Goal: Task Accomplishment & Management: Use online tool/utility

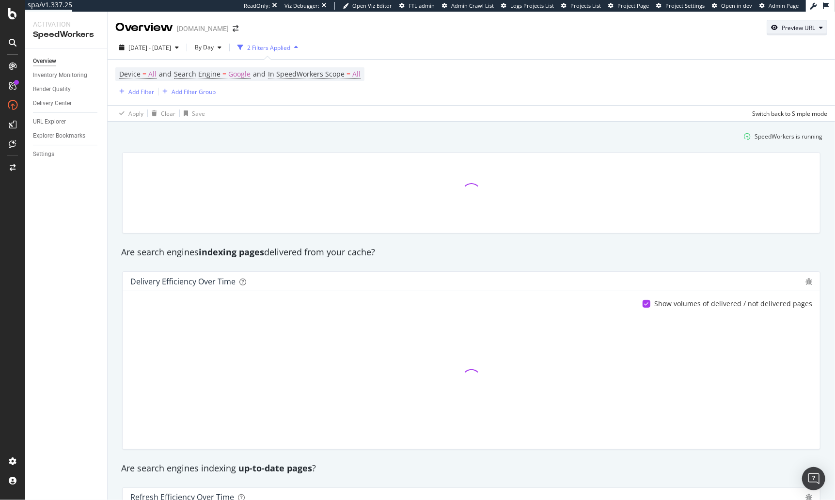
drag, startPoint x: 807, startPoint y: 21, endPoint x: 803, endPoint y: 31, distance: 10.3
click at [807, 21] on div "Preview URL" at bounding box center [798, 28] width 60 height 14
drag, startPoint x: 763, startPoint y: 72, endPoint x: 805, endPoint y: 90, distance: 46.5
click at [764, 72] on input "url" at bounding box center [768, 72] width 106 height 17
paste input "https://www.gap.com/stores"
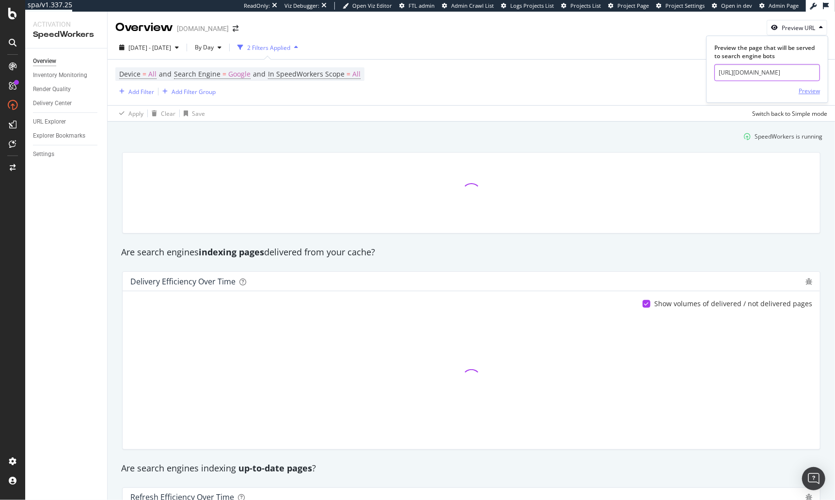
type input "https://www.gap.com/stores"
click at [809, 93] on div "Preview" at bounding box center [809, 91] width 21 height 8
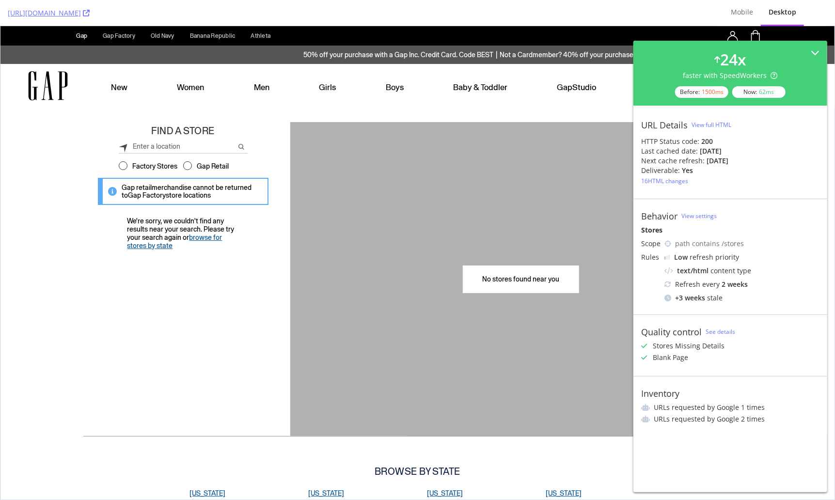
click at [241, 279] on div "We're sorry, we couldn't find any results near your search. Please try your sea…" at bounding box center [183, 316] width 200 height 214
click at [368, 103] on div "Boys Boys" at bounding box center [395, 86] width 68 height 44
click at [90, 13] on icon at bounding box center [86, 13] width 7 height 7
click at [211, 278] on div "We're sorry, we couldn't find any results near your search. Please try your sea…" at bounding box center [183, 316] width 200 height 214
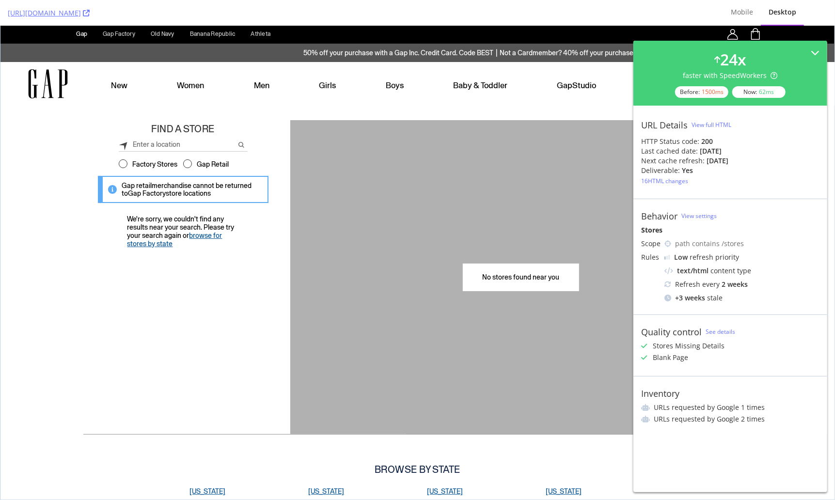
click at [204, 269] on div "We're sorry, we couldn't find any results near your search. Please try your sea…" at bounding box center [183, 315] width 200 height 214
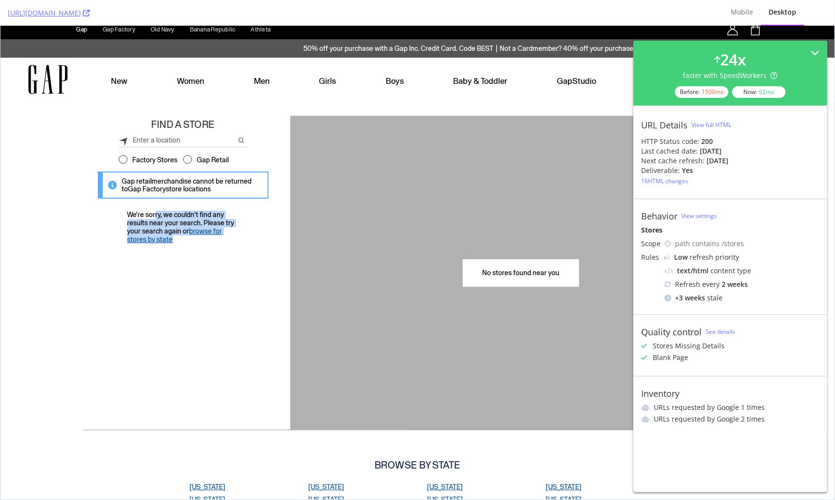
drag, startPoint x: 194, startPoint y: 204, endPoint x: 234, endPoint y: 256, distance: 65.1
click at [234, 256] on div "Find a Store Please enter a valid search value List Map Filters Filter Stores B…" at bounding box center [183, 266] width 200 height 302
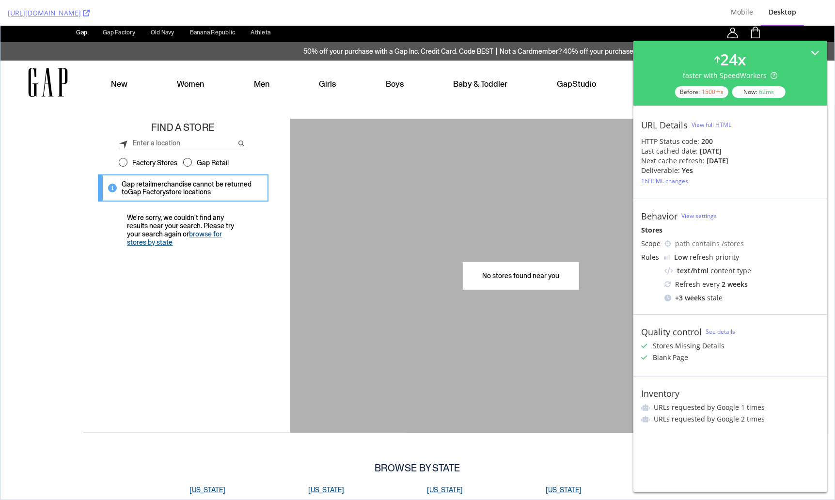
click at [225, 268] on div "We're sorry, we couldn't find any results near your search. Please try your sea…" at bounding box center [183, 313] width 200 height 214
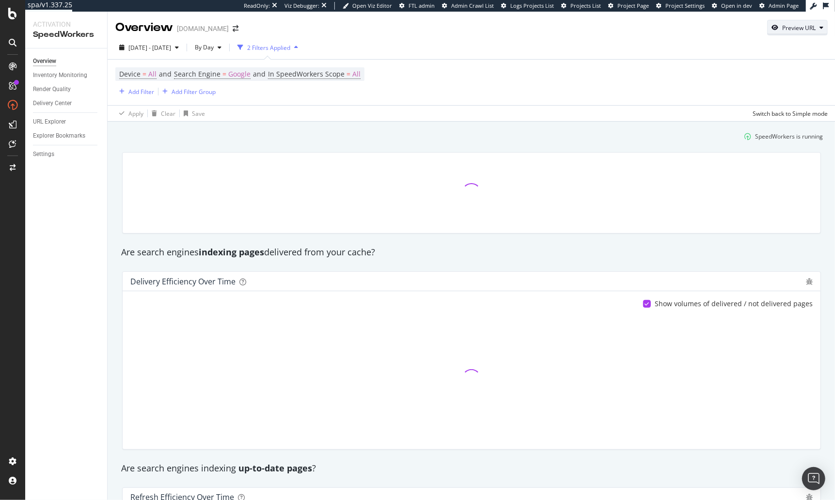
click at [799, 26] on div "Preview URL" at bounding box center [799, 28] width 33 height 8
click at [747, 72] on input "url" at bounding box center [768, 72] width 106 height 17
paste input "https://www.gap.com/stores/de"
type input "https://www.gap.com/stores/de"
click at [812, 92] on div "Preview" at bounding box center [809, 91] width 21 height 8
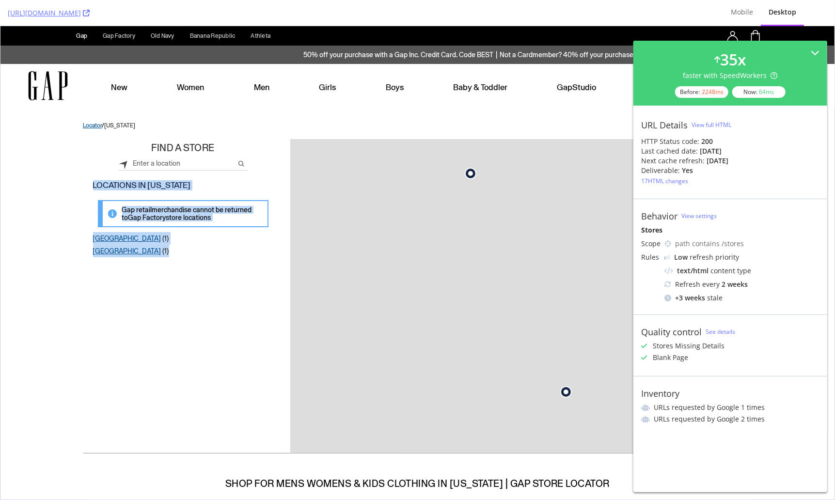
drag, startPoint x: 94, startPoint y: 183, endPoint x: 221, endPoint y: 263, distance: 150.8
click at [221, 263] on div "Find a Store Please enter a valid search value List Map Filters Locations in De…" at bounding box center [183, 292] width 200 height 306
click at [220, 272] on div "Newark (1) Rehoboth Beach (1) We're sorry, we couldn't find any results near yo…" at bounding box center [183, 338] width 200 height 213
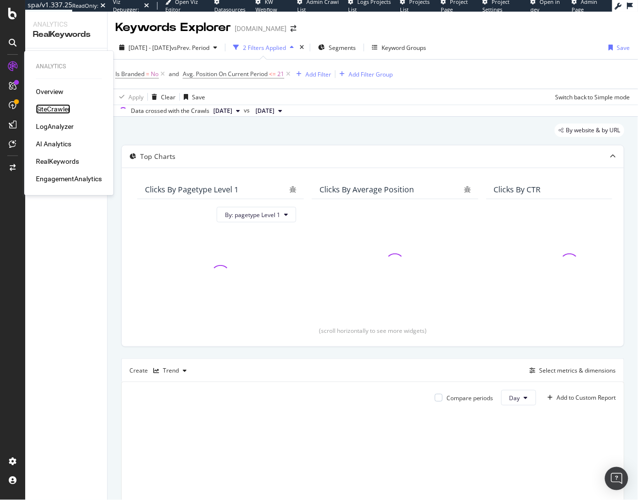
click at [58, 112] on div "SiteCrawler" at bounding box center [53, 109] width 34 height 10
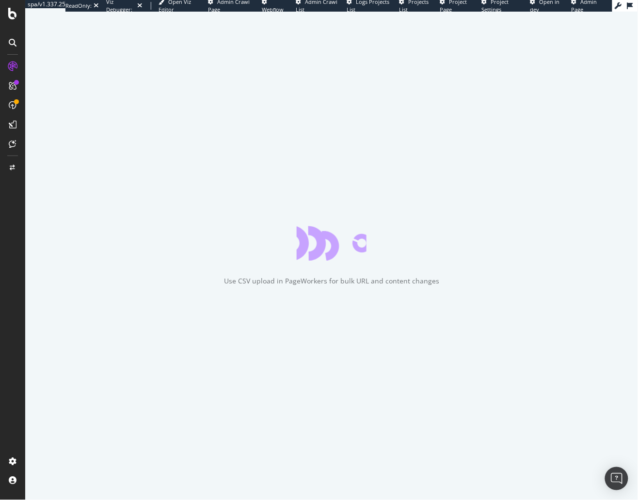
click at [10, 256] on div at bounding box center [12, 256] width 23 height 395
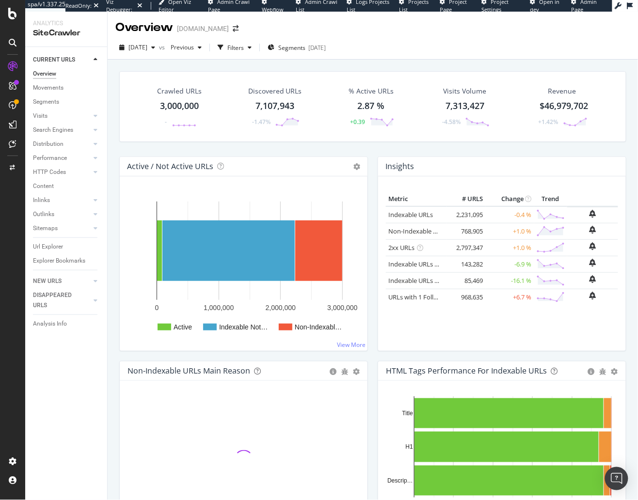
click at [110, 314] on div "Crawled URLs 3,000,000 - Discovered URLs 7,107,943 -1.47% % Active URLs 2.87 % …" at bounding box center [373, 304] width 530 height 489
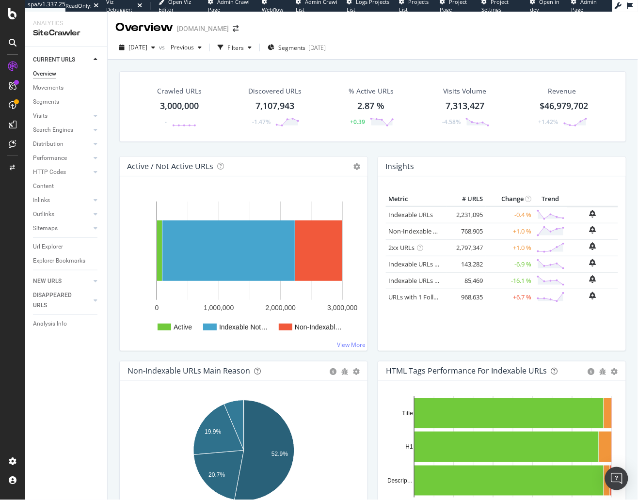
click at [108, 264] on div "Crawled URLs 3,000,000 - Discovered URLs 7,107,943 -1.47% % Active URLs 2.87 % …" at bounding box center [373, 304] width 530 height 489
click at [316, 53] on div "Segments 2025-08-27" at bounding box center [297, 47] width 58 height 15
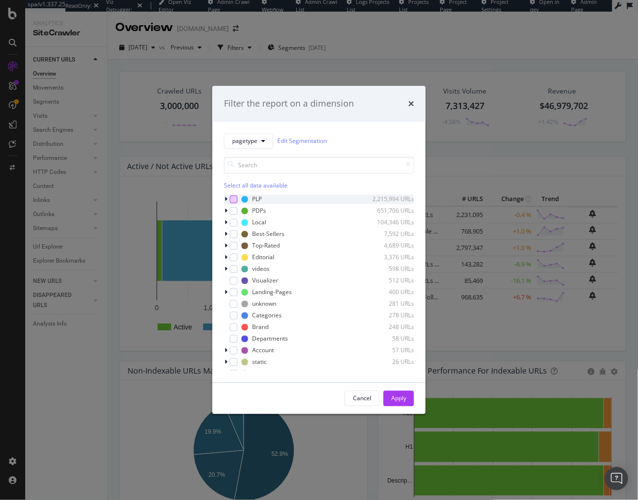
click at [234, 200] on div "modal" at bounding box center [234, 199] width 8 height 8
click at [393, 396] on div "Apply" at bounding box center [398, 399] width 15 height 8
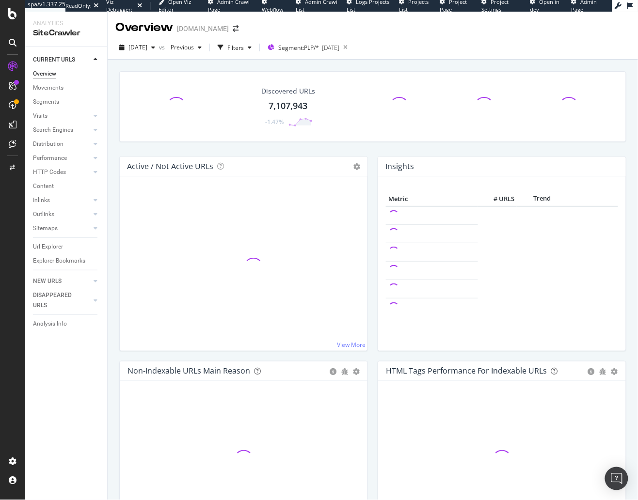
click at [374, 373] on div "HTML Tags Performance for Indexable URLs Bar Bar (by Percentage) Table Add to C…" at bounding box center [502, 463] width 258 height 205
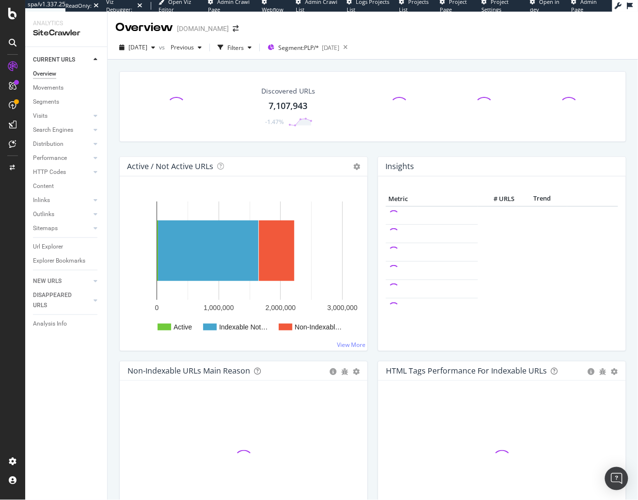
drag, startPoint x: 376, startPoint y: 322, endPoint x: 377, endPoint y: 343, distance: 21.4
click at [376, 322] on div "Insights × Close Chart overview-insight-panel - API Requests List Area Type Req…" at bounding box center [502, 259] width 258 height 205
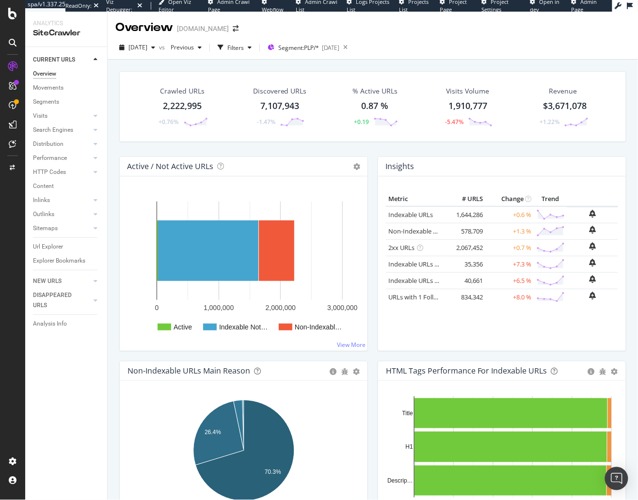
click at [372, 160] on div "Active / Not Active URLs Chart (by Value) Chart (by Percentage) Table Expand Ex…" at bounding box center [243, 259] width 258 height 205
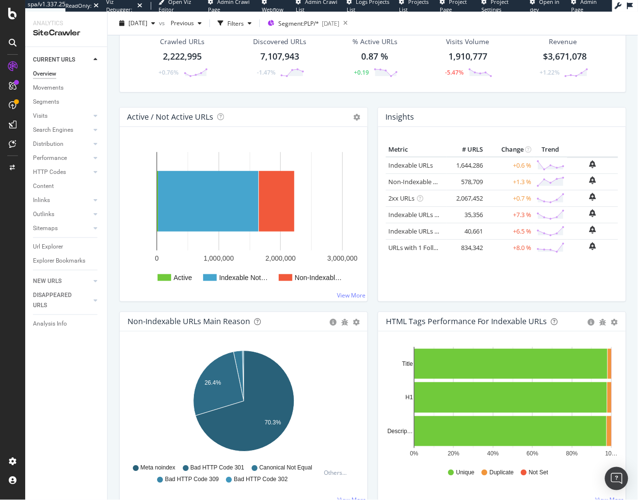
scroll to position [80, 0]
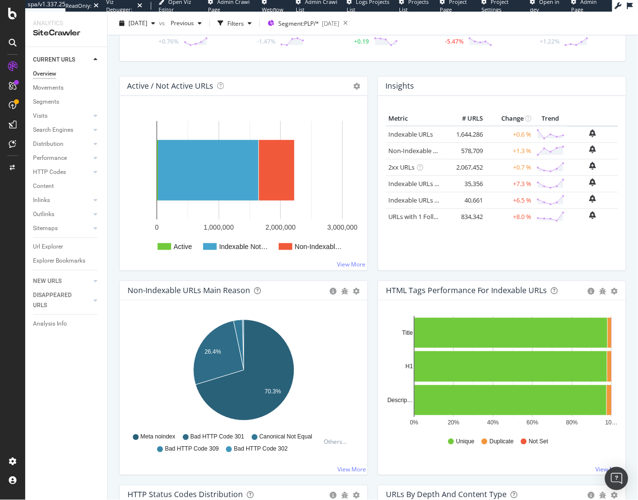
click at [626, 367] on div "Hold CMD (⌘) while clicking to filter the report. 0% 20% 40% 60% 80% 10… Title …" at bounding box center [502, 388] width 248 height 175
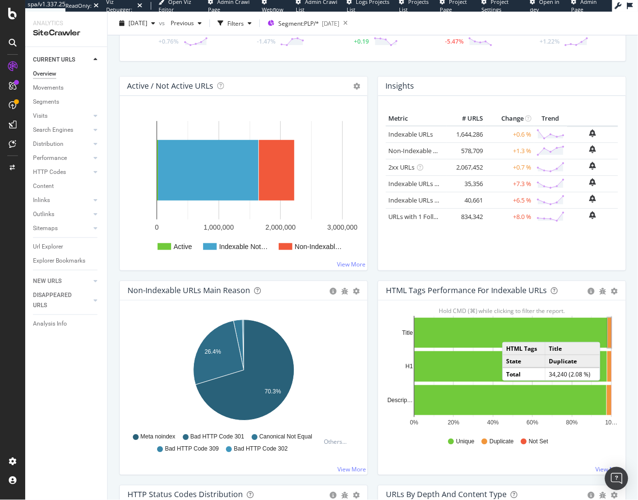
click at [611, 331] on rect "A chart." at bounding box center [609, 333] width 3 height 30
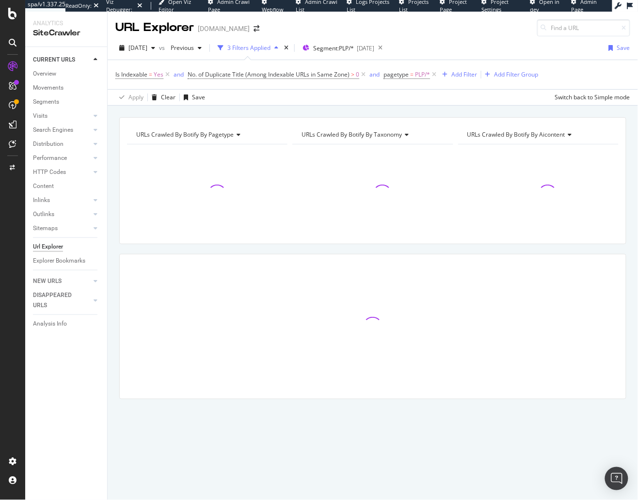
click at [336, 110] on div "URLs Crawled By Botify By pagetype Chart (by Value) Table Expand Export as CSV …" at bounding box center [373, 117] width 530 height 23
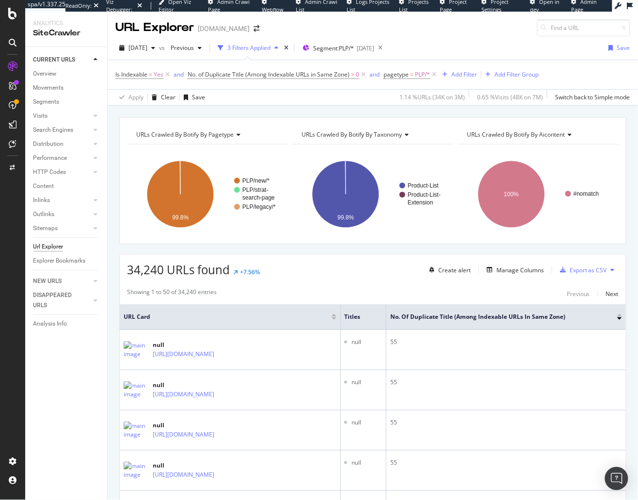
click at [325, 270] on div "34,240 URLs found +7.56% Create alert Manage Columns Export as CSV" at bounding box center [373, 267] width 506 height 24
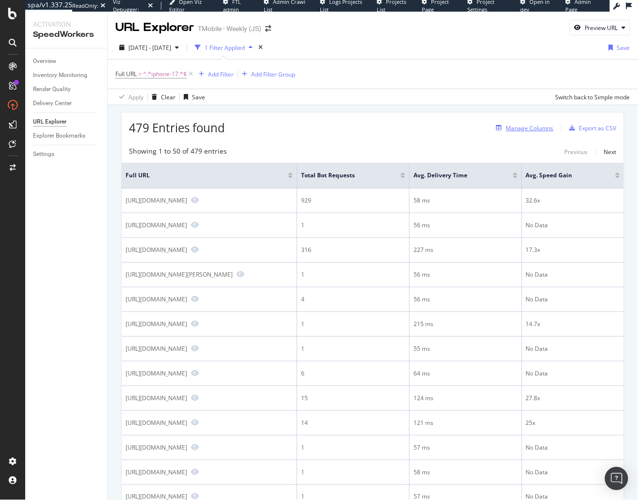
click at [536, 125] on div "Manage Columns" at bounding box center [530, 128] width 48 height 8
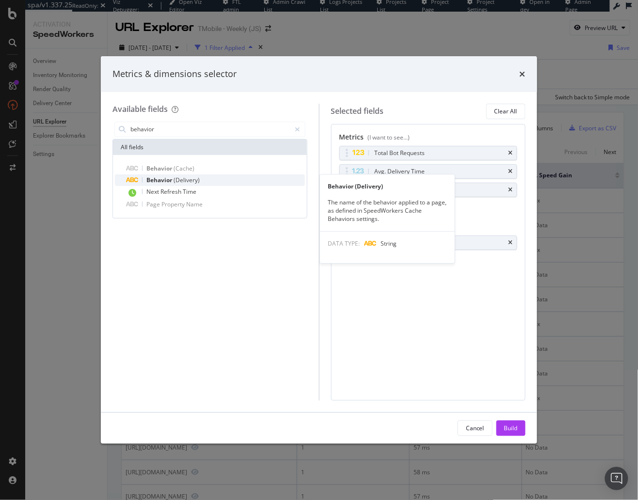
type input "behavior"
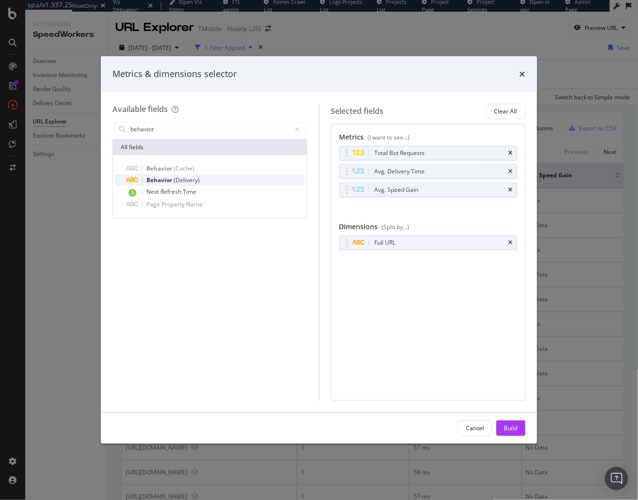
click at [233, 176] on div "Behavior (Delivery)" at bounding box center [216, 181] width 178 height 12
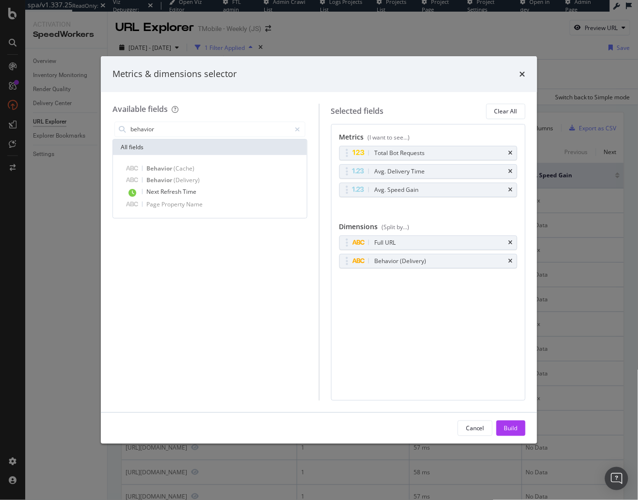
click at [510, 426] on div "Build" at bounding box center [511, 428] width 14 height 8
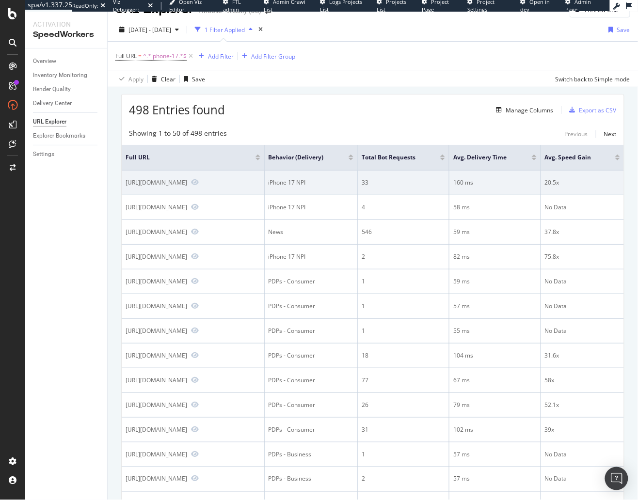
click at [187, 182] on div "https://www.t-mobile.com/business/devices/new-apple-iphone-17-pro-release" at bounding box center [157, 182] width 62 height 8
click at [187, 182] on div "[URL][DOMAIN_NAME]" at bounding box center [157, 182] width 62 height 8
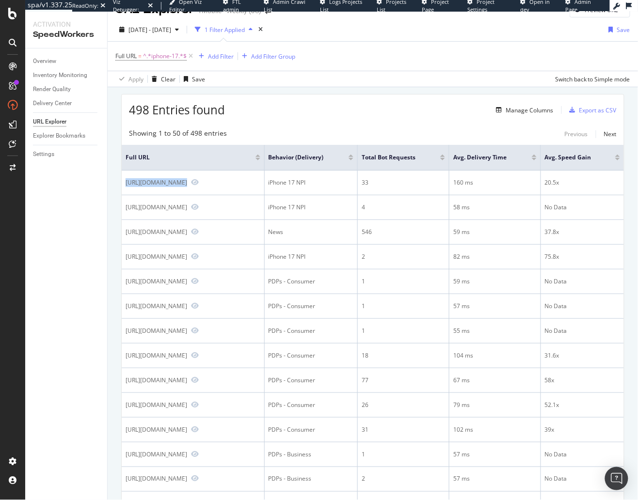
copy div "[URL][DOMAIN_NAME]"
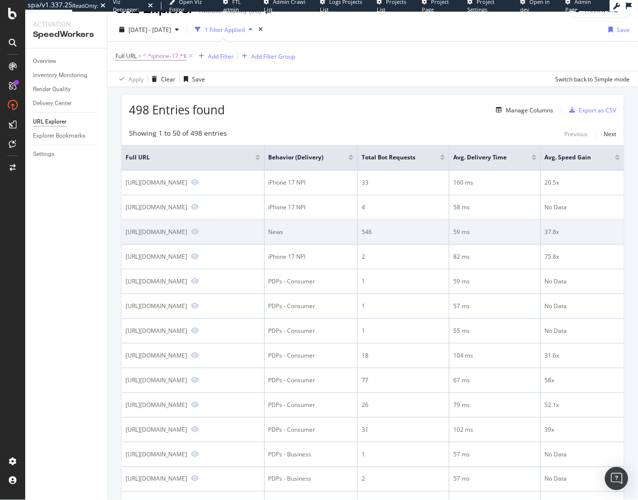
click at [187, 236] on div "https://www.t-mobile.com/news/devices/iphone-17-apple-watch-release" at bounding box center [157, 232] width 62 height 8
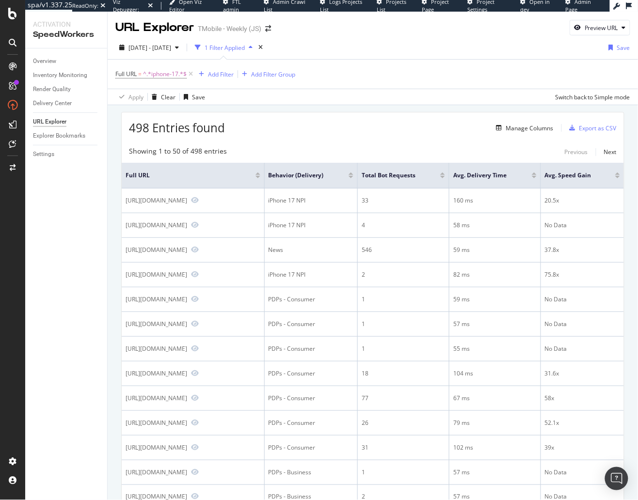
click at [294, 128] on div "498 Entries found Manage Columns Export as CSV" at bounding box center [373, 124] width 502 height 24
click at [603, 29] on div "Preview URL" at bounding box center [601, 28] width 33 height 8
click at [579, 75] on input "url" at bounding box center [571, 72] width 106 height 17
paste input "[URL][DOMAIN_NAME]"
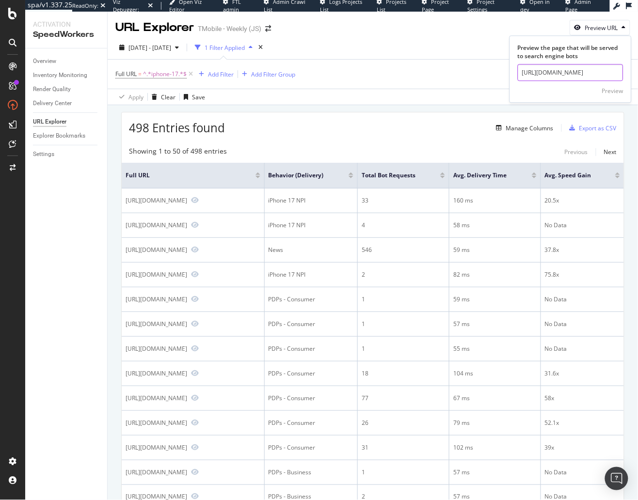
scroll to position [0, 61]
type input "[URL][DOMAIN_NAME]"
click at [613, 87] on div "Preview" at bounding box center [612, 91] width 21 height 8
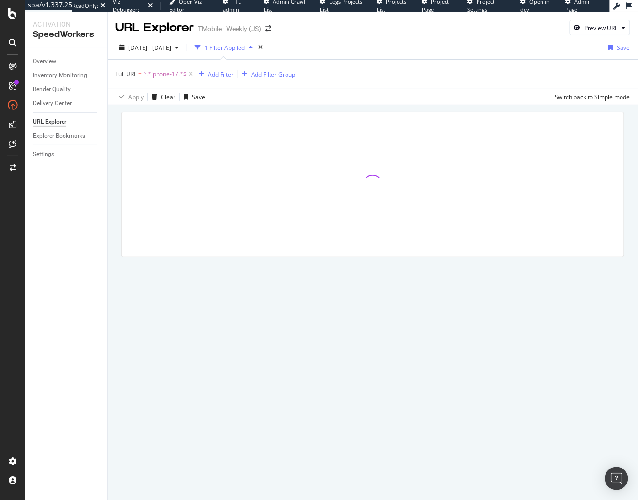
click at [219, 112] on div at bounding box center [372, 184] width 503 height 145
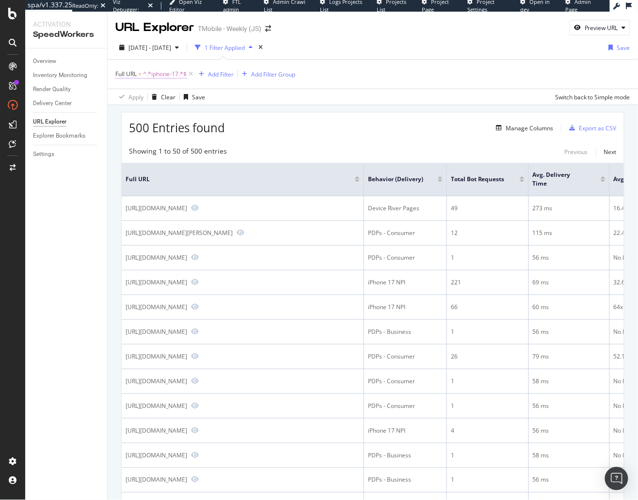
click at [160, 72] on span "^.*iphone-17.*$" at bounding box center [165, 74] width 44 height 14
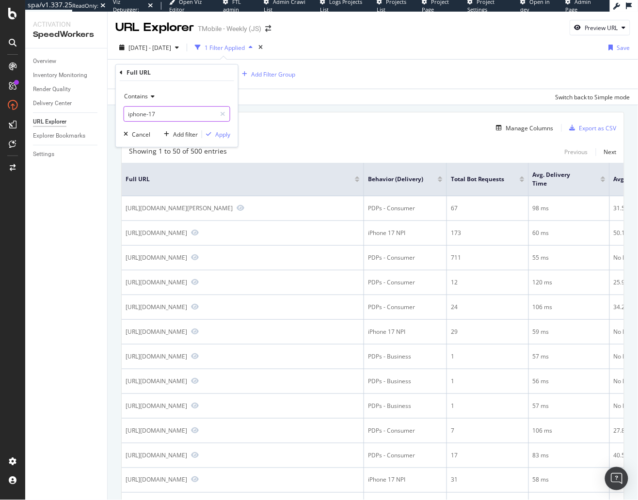
click at [155, 112] on input "iphone-17" at bounding box center [170, 114] width 92 height 16
paste input "[URL][DOMAIN_NAME]"
type input "[URL][DOMAIN_NAME]"
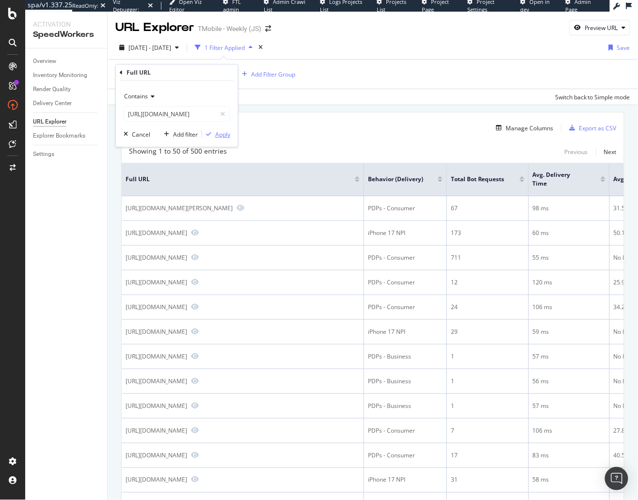
click at [218, 134] on div "Apply" at bounding box center [222, 134] width 15 height 8
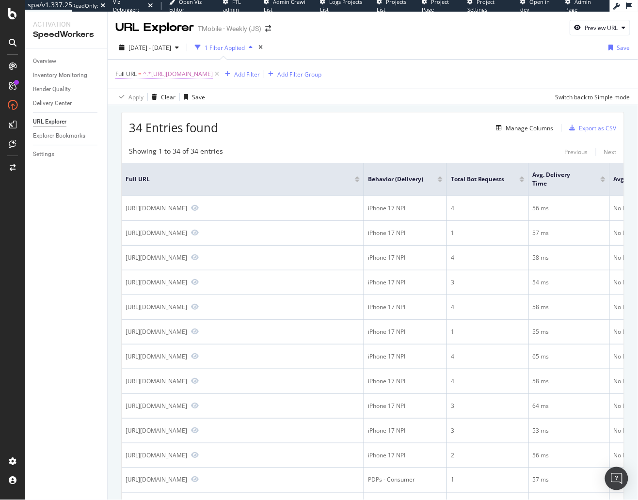
click at [213, 78] on span "^.*https://www.t-mobile.com/cell-phone/apple-iphone-17-pro.*$" at bounding box center [178, 74] width 70 height 14
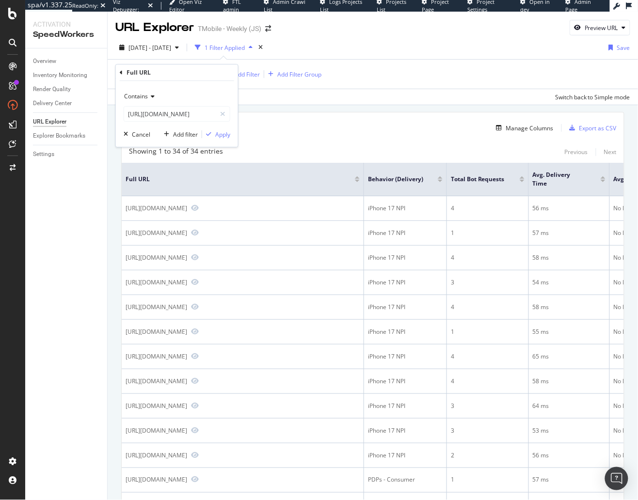
click at [148, 97] on icon at bounding box center [151, 97] width 7 height 6
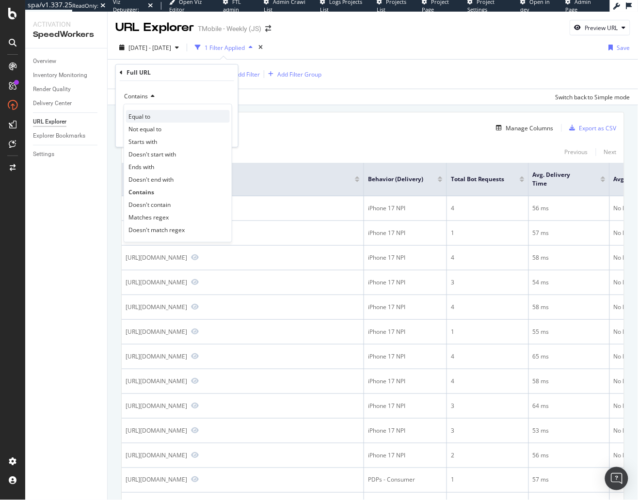
click at [149, 115] on span "Equal to" at bounding box center [139, 116] width 22 height 8
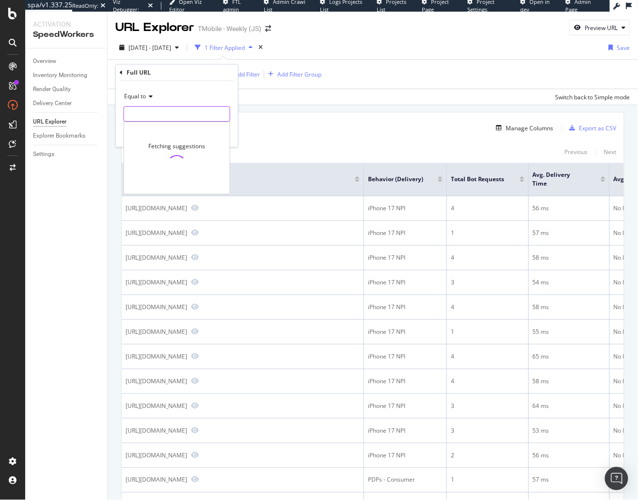
click at [169, 111] on input "text" at bounding box center [177, 114] width 106 height 16
paste input "https://www.t-mobile.com/cell-phone/apple-iphone-17-pro"
type input "https://www.t-mobile.com/cell-phone/apple-iphone-17-pro"
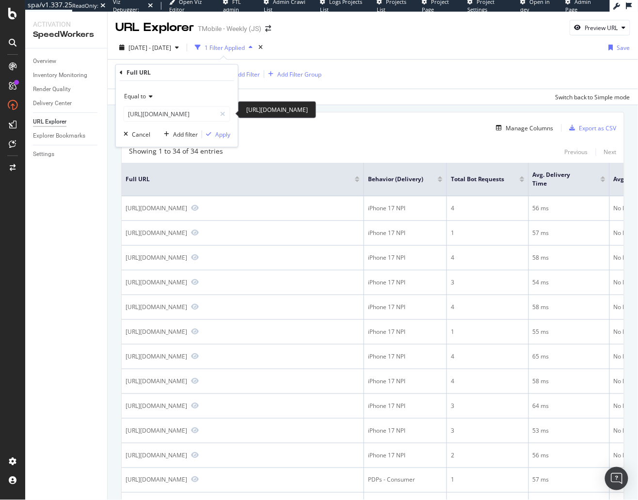
scroll to position [0, 0]
click at [236, 112] on div "Equal to https://www.t-mobile.com/cell-phone/apple-iphone-17-pro https://www.t-…" at bounding box center [177, 114] width 122 height 66
click at [224, 131] on div "Apply" at bounding box center [222, 134] width 15 height 8
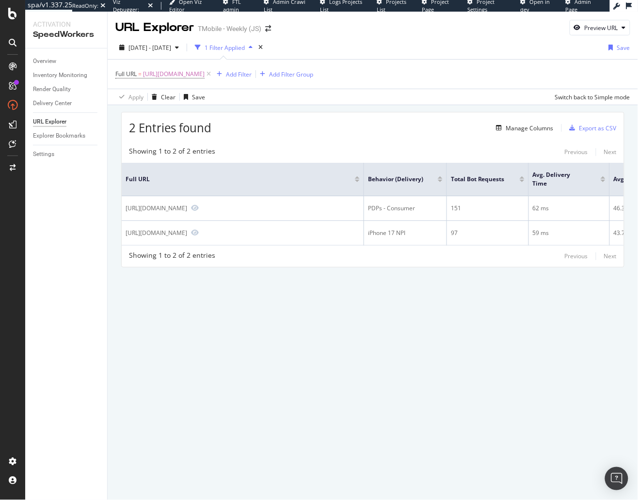
drag, startPoint x: 279, startPoint y: 330, endPoint x: 273, endPoint y: 334, distance: 6.9
click at [279, 330] on div "URL Explorer TMobile - Weekly (JS) Preview URL 2025 Aug. 16th - Sep. 12th 1 Fil…" at bounding box center [373, 256] width 530 height 489
click at [350, 304] on div "URL Explorer TMobile - Weekly (JS) Preview URL 2025 Aug. 16th - Sep. 12th 1 Fil…" at bounding box center [373, 256] width 530 height 489
click at [99, 289] on div "Overview Inventory Monitoring Render Quality Delivery Center URL Explorer Explo…" at bounding box center [66, 274] width 82 height 452
click at [184, 356] on div "URL Explorer TMobile - Weekly (JS) Preview URL 2025 Aug. 16th - Sep. 12th 1 Fil…" at bounding box center [373, 256] width 530 height 489
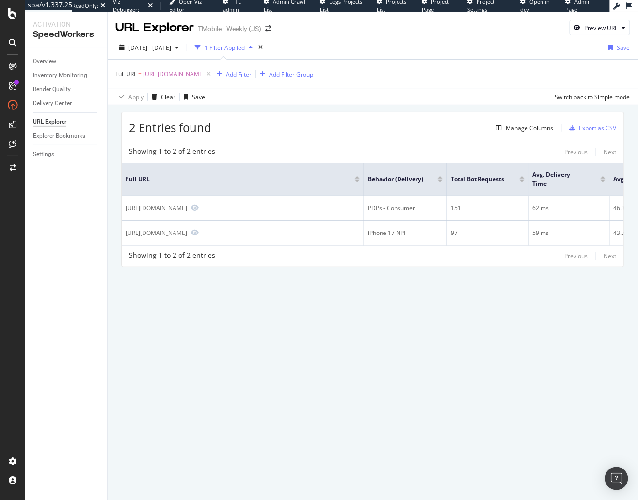
drag, startPoint x: 341, startPoint y: 110, endPoint x: 339, endPoint y: 115, distance: 6.1
click at [340, 110] on div "2 Entries found Manage Columns Export as CSV Showing 1 to 2 of 2 entries Previo…" at bounding box center [373, 203] width 530 height 196
drag, startPoint x: 102, startPoint y: 201, endPoint x: 65, endPoint y: 176, distance: 44.6
click at [100, 201] on div "Overview Inventory Monitoring Render Quality Delivery Center URL Explorer Explo…" at bounding box center [66, 274] width 82 height 452
drag, startPoint x: 51, startPoint y: 151, endPoint x: 296, endPoint y: 4, distance: 285.1
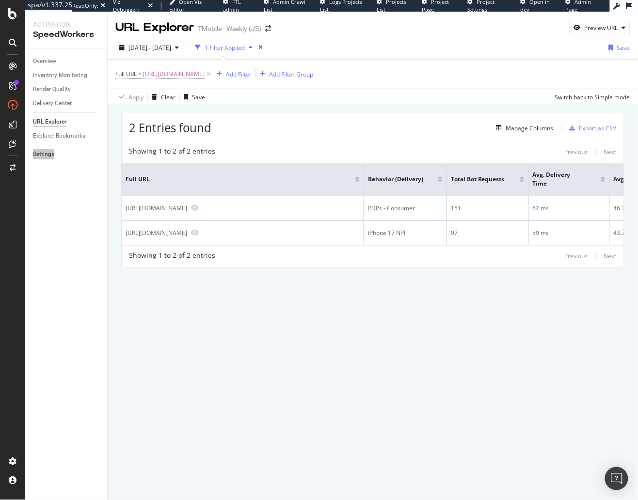
click at [0, 0] on div "spa/v1.337.25 ReadOnly: Viz Debugger: Open Viz Editor FTL admin Admin Crawl Lis…" at bounding box center [319, 250] width 638 height 500
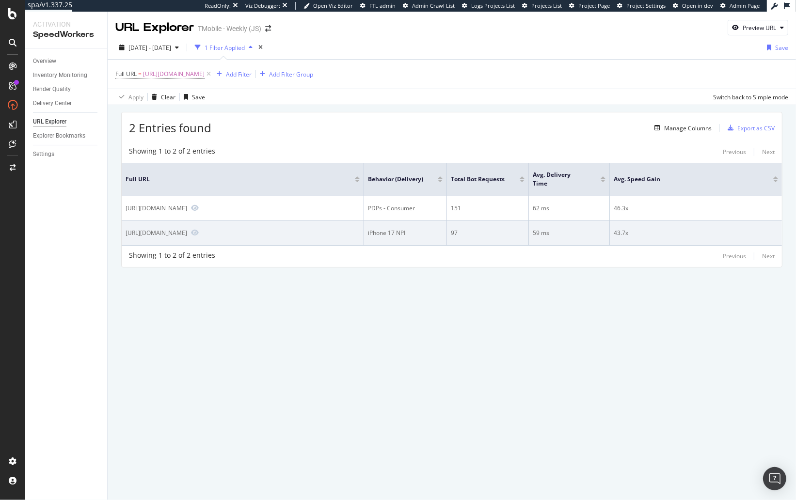
drag, startPoint x: 431, startPoint y: 292, endPoint x: 403, endPoint y: 243, distance: 56.7
click at [431, 292] on div "2 Entries found Manage Columns Export as CSV Showing 1 to 2 of 2 entries Previo…" at bounding box center [452, 203] width 688 height 196
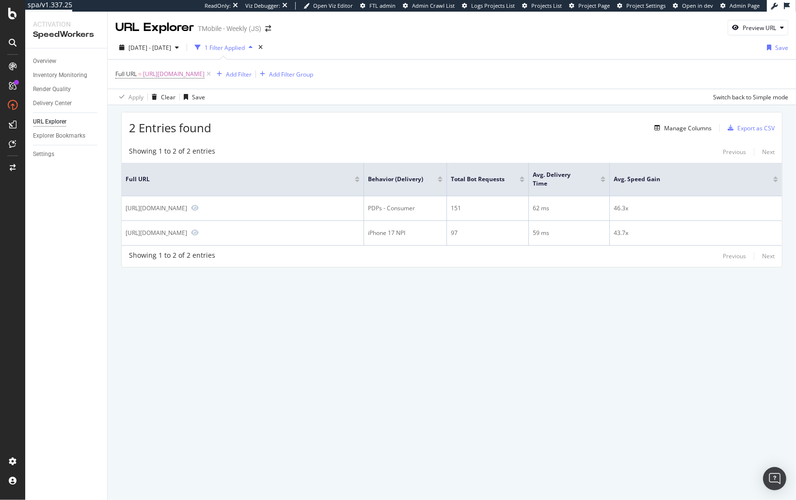
drag, startPoint x: 381, startPoint y: 136, endPoint x: 386, endPoint y: 172, distance: 36.2
click at [381, 137] on div "2 Entries found Manage Columns Export as CSV Showing 1 to 2 of 2 entries Previo…" at bounding box center [451, 189] width 661 height 155
click at [402, 300] on div "URL Explorer TMobile - Weekly (JS) Preview URL 2025 Aug. 16th - Sep. 12th 1 Fil…" at bounding box center [452, 256] width 688 height 489
drag, startPoint x: 455, startPoint y: 207, endPoint x: 452, endPoint y: 244, distance: 37.4
click at [455, 207] on div "151" at bounding box center [488, 208] width 74 height 9
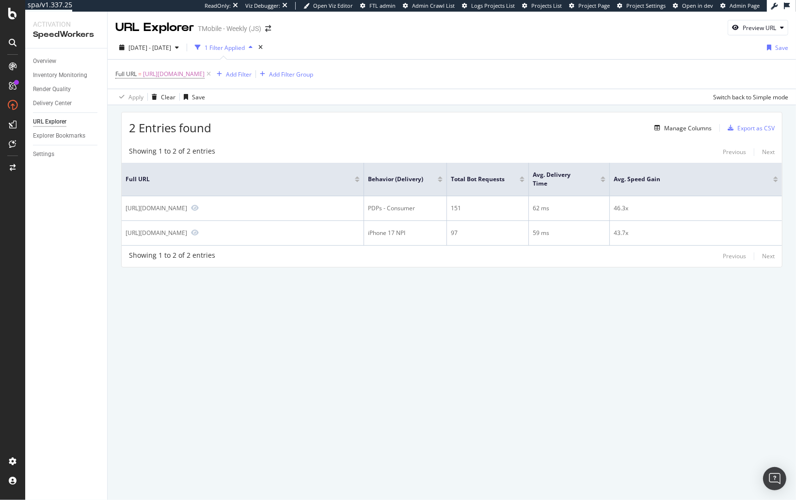
click at [436, 302] on div "URL Explorer TMobile - Weekly (JS) Preview URL 2025 Aug. 16th - Sep. 12th 1 Fil…" at bounding box center [452, 256] width 688 height 489
drag, startPoint x: 452, startPoint y: 135, endPoint x: 399, endPoint y: 191, distance: 77.5
click at [452, 135] on div "2 Entries found Manage Columns Export as CSV" at bounding box center [452, 124] width 660 height 24
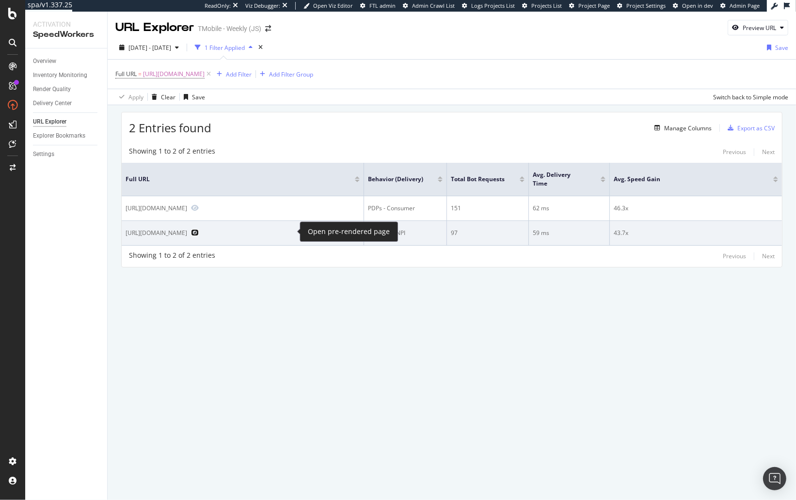
click at [199, 231] on icon "Preview https://www.t-mobile.com/cell-phone/apple-iphone-17-pro" at bounding box center [195, 232] width 8 height 7
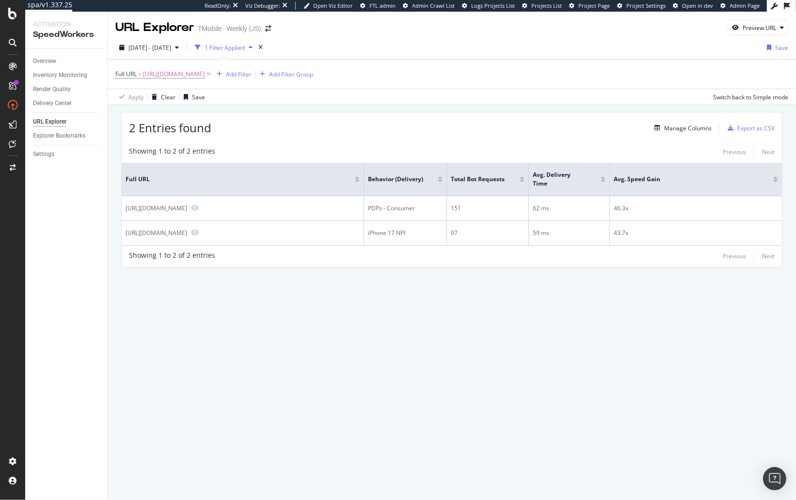
drag, startPoint x: 473, startPoint y: 113, endPoint x: 583, endPoint y: 113, distance: 110.1
click at [473, 113] on div "2 Entries found Manage Columns Export as CSV" at bounding box center [452, 124] width 660 height 24
click at [638, 127] on div "Manage Columns" at bounding box center [688, 128] width 48 height 8
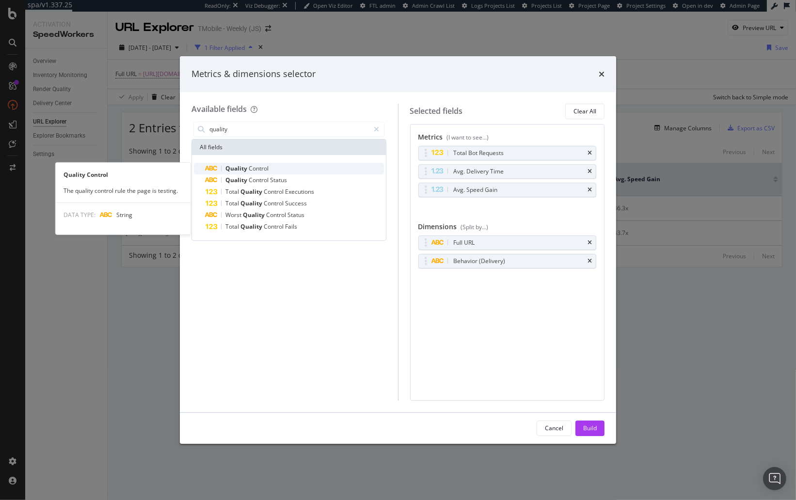
type input "quality"
click at [292, 166] on div "Quality Control" at bounding box center [295, 169] width 178 height 12
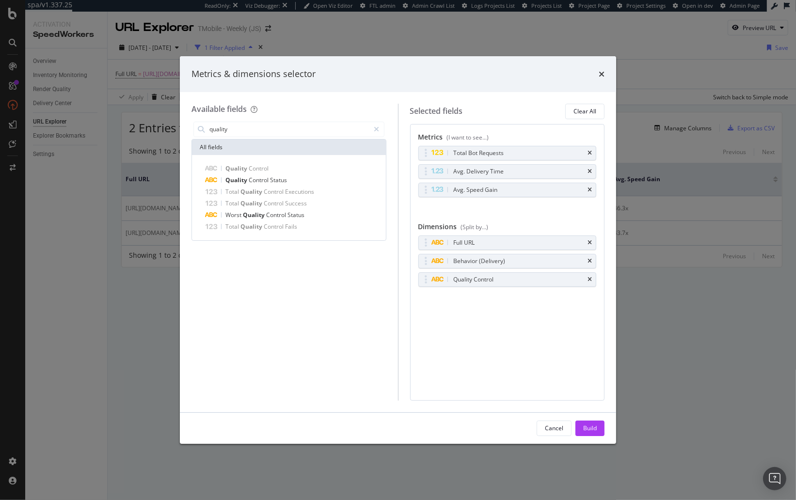
drag, startPoint x: 596, startPoint y: 431, endPoint x: 580, endPoint y: 422, distance: 18.2
click at [592, 429] on div "Build" at bounding box center [590, 428] width 14 height 8
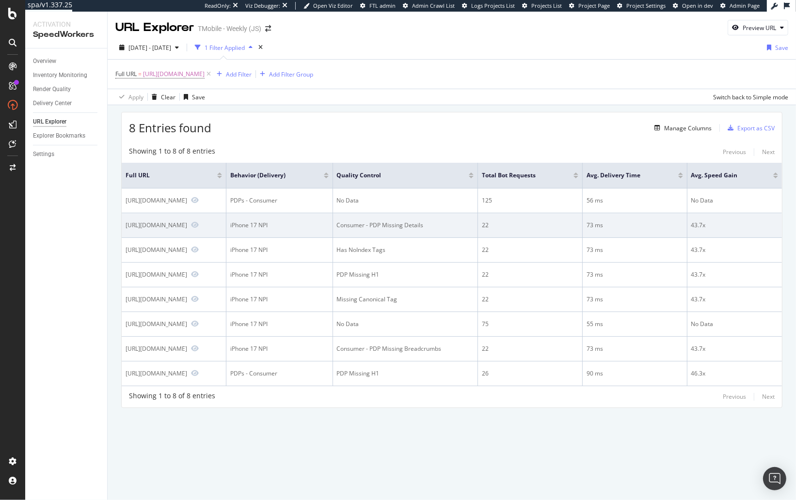
click at [454, 224] on div "Consumer - PDP Missing Details" at bounding box center [405, 225] width 137 height 9
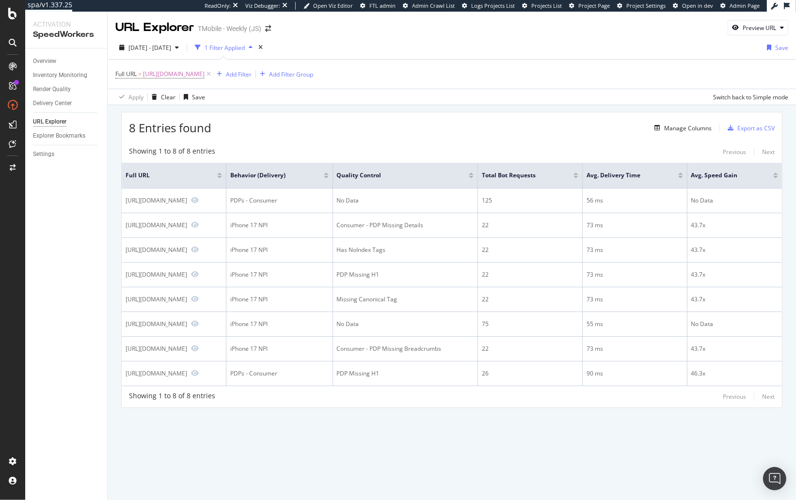
click at [473, 441] on div "URL Explorer TMobile - Weekly (JS) Preview URL 2025 Aug. 16th - Sep. 12th 1 Fil…" at bounding box center [452, 256] width 688 height 489
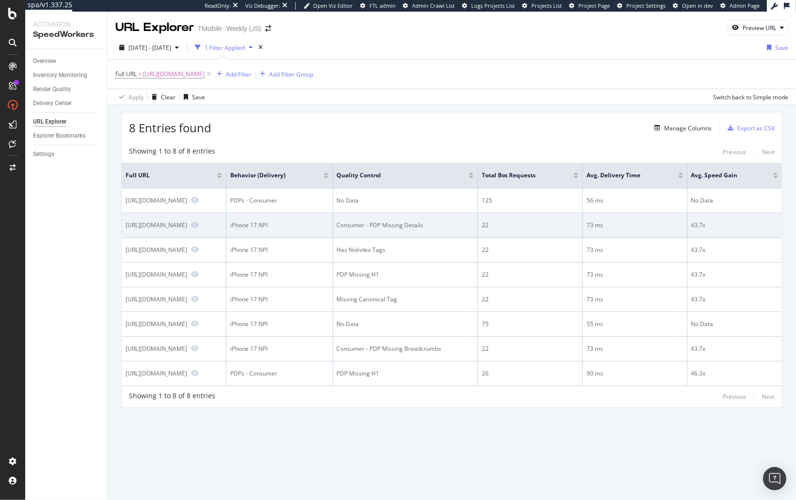
click at [444, 222] on div "Consumer - PDP Missing Details" at bounding box center [405, 225] width 137 height 9
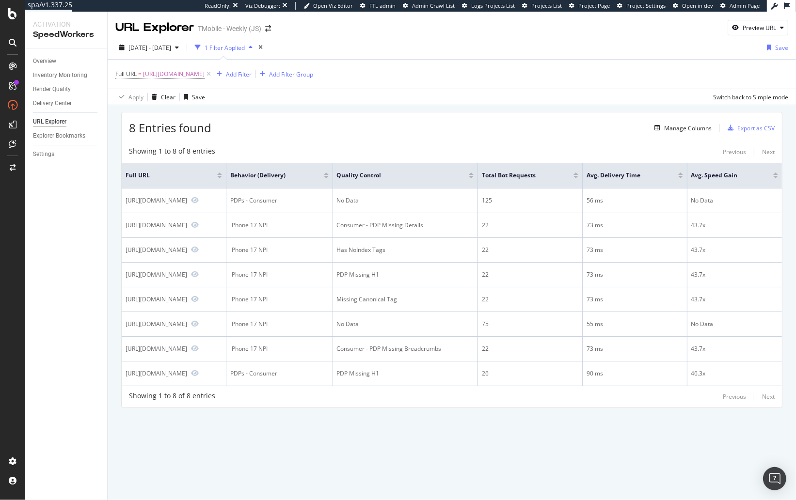
click at [72, 195] on div "Overview Inventory Monitoring Render Quality Delivery Center URL Explorer Explo…" at bounding box center [66, 274] width 82 height 452
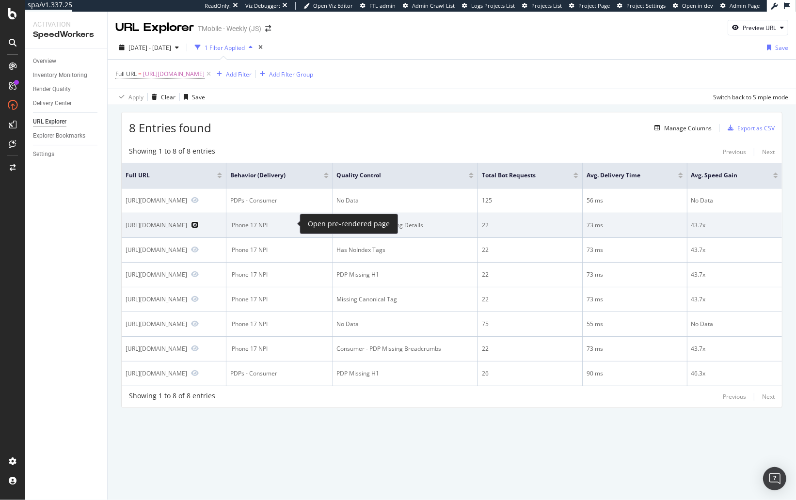
click at [199, 224] on icon "Preview https://www.t-mobile.com/cell-phone/apple-iphone-17-pro" at bounding box center [195, 225] width 8 height 7
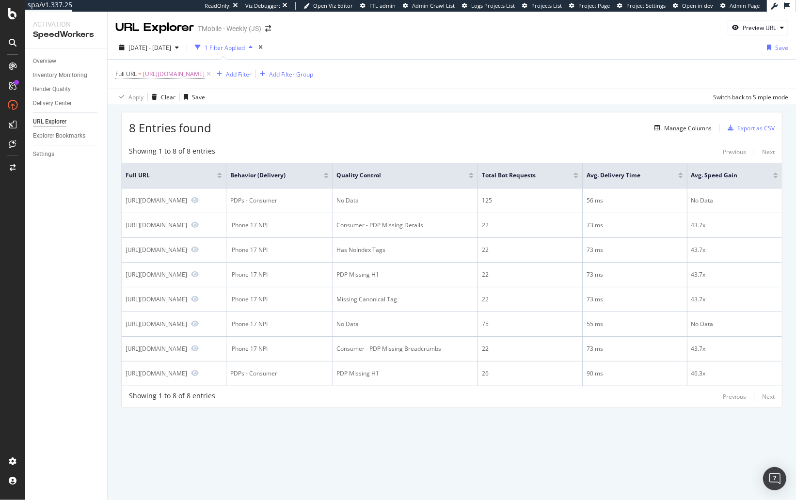
click at [109, 307] on div "8 Entries found Manage Columns Export as CSV Showing 1 to 8 of 8 entries Previo…" at bounding box center [452, 273] width 688 height 336
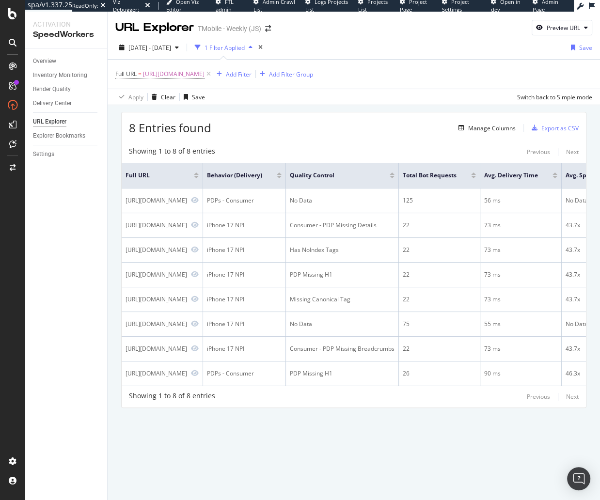
click at [317, 127] on div "8 Entries found Manage Columns Export as CSV" at bounding box center [354, 124] width 464 height 24
click at [315, 124] on div "8 Entries found Manage Columns Export as CSV" at bounding box center [354, 124] width 464 height 24
drag, startPoint x: 249, startPoint y: 115, endPoint x: 243, endPoint y: 118, distance: 7.2
click at [249, 115] on div "8 Entries found Manage Columns Export as CSV" at bounding box center [354, 124] width 464 height 24
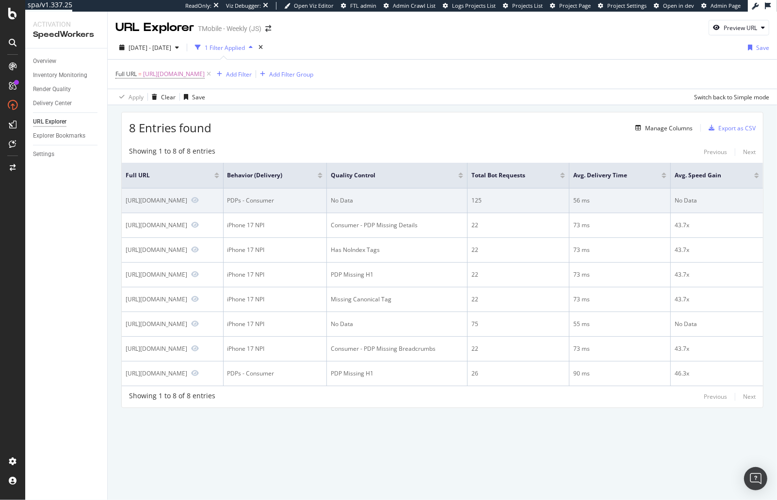
click at [187, 199] on div "https://www.t-mobile.com/cell-phone/apple-iphone-17-pro" at bounding box center [157, 200] width 62 height 8
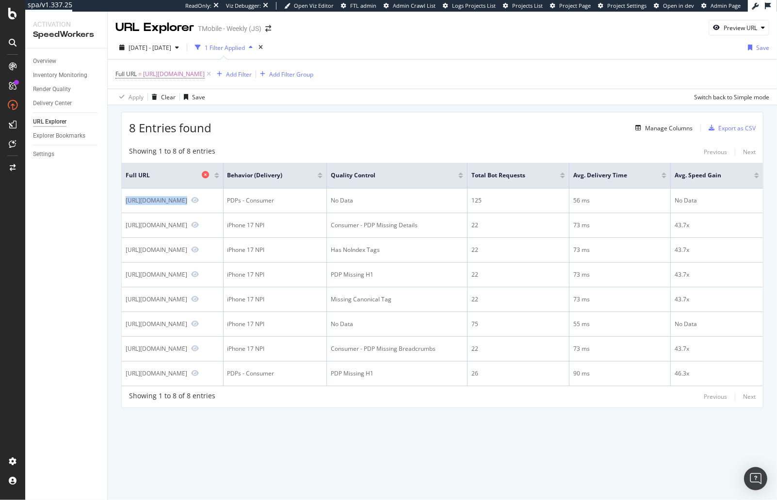
copy div "https://www.t-mobile.com/cell-phone/apple-iphone-17-pro"
click at [344, 123] on div "8 Entries found Manage Columns Export as CSV" at bounding box center [442, 124] width 641 height 24
drag, startPoint x: 242, startPoint y: 126, endPoint x: 237, endPoint y: 113, distance: 13.2
click at [242, 126] on div "8 Entries found Manage Columns Export as CSV" at bounding box center [442, 124] width 641 height 24
drag, startPoint x: 307, startPoint y: 75, endPoint x: 196, endPoint y: 73, distance: 111.0
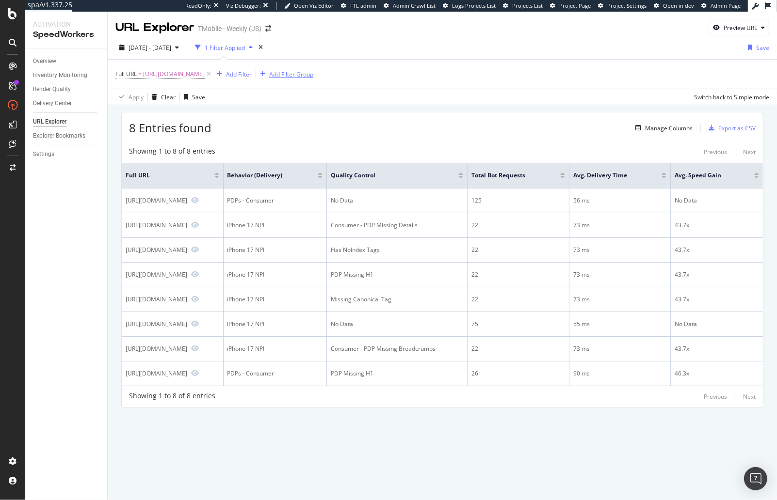
click at [213, 75] on icon at bounding box center [209, 74] width 8 height 10
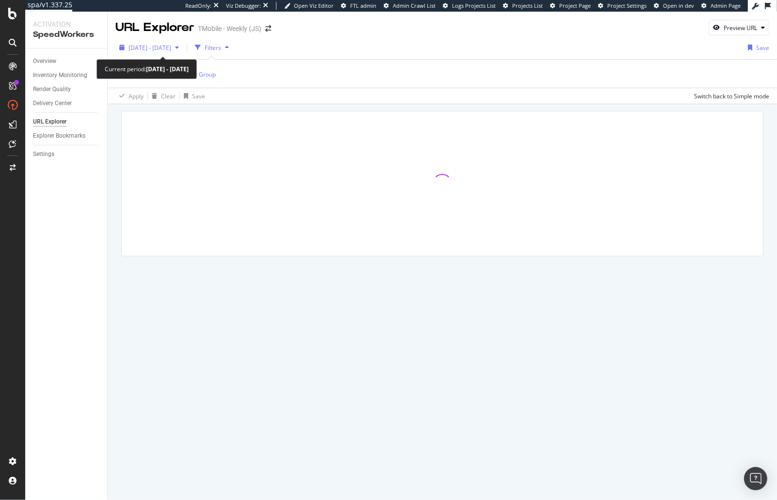
click at [165, 41] on div "2025 Aug. 16th - Sep. 12th" at bounding box center [148, 47] width 67 height 15
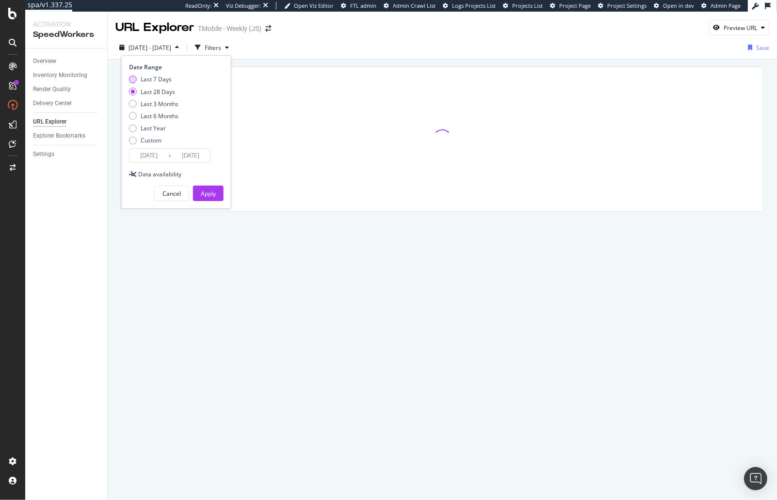
click at [154, 78] on div "Last 7 Days" at bounding box center [156, 79] width 31 height 8
type input "2025/09/06"
drag, startPoint x: 210, startPoint y: 192, endPoint x: 208, endPoint y: 182, distance: 9.8
click at [210, 192] on div "Apply" at bounding box center [208, 194] width 15 height 8
drag, startPoint x: 233, startPoint y: 48, endPoint x: 214, endPoint y: 56, distance: 20.4
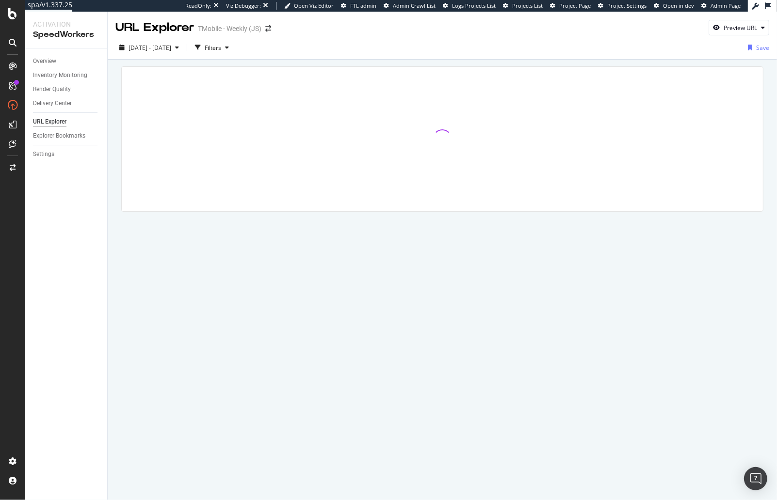
click at [221, 48] on div "Filters" at bounding box center [213, 48] width 16 height 8
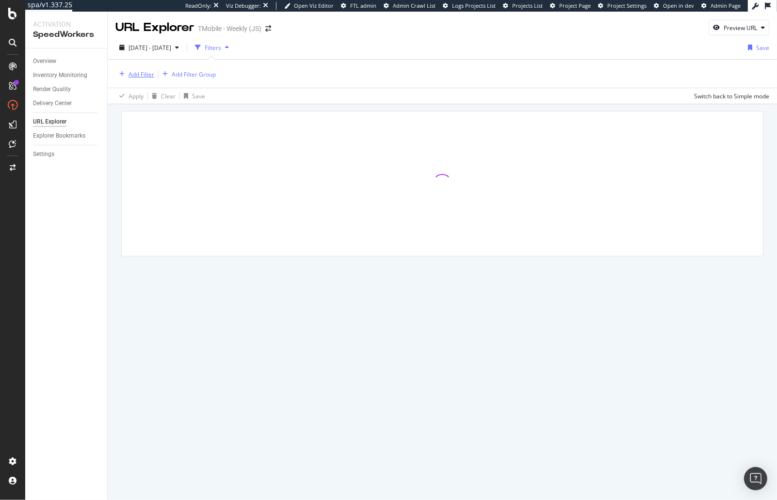
click at [139, 74] on div "Add Filter" at bounding box center [141, 74] width 26 height 8
drag, startPoint x: 84, startPoint y: 216, endPoint x: 81, endPoint y: 175, distance: 41.8
click at [83, 213] on div "Overview Inventory Monitoring Render Quality Delivery Center URL Explorer Explo…" at bounding box center [66, 274] width 82 height 452
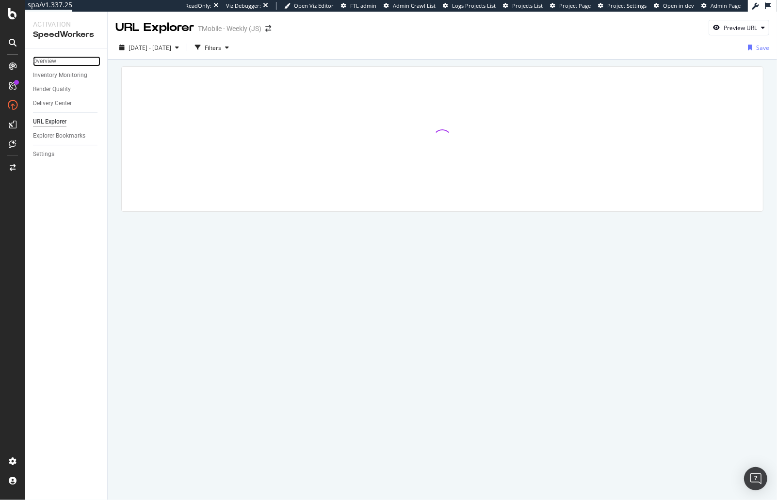
click at [45, 59] on div "Overview" at bounding box center [44, 61] width 23 height 10
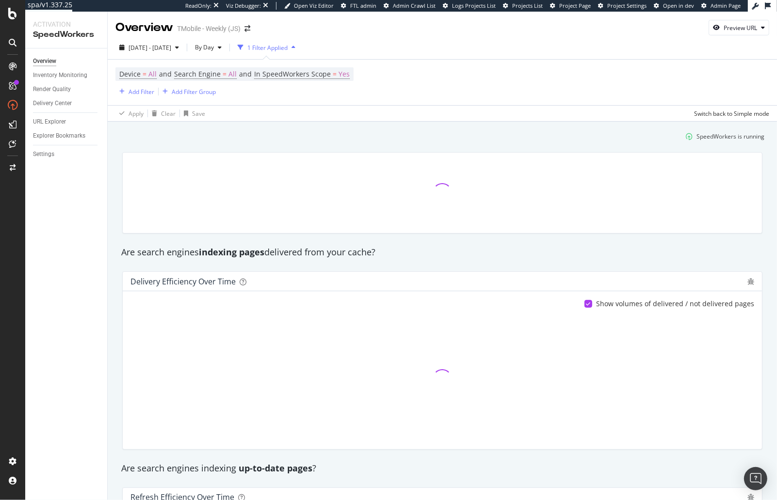
click at [153, 92] on div "Add Filter" at bounding box center [141, 92] width 26 height 8
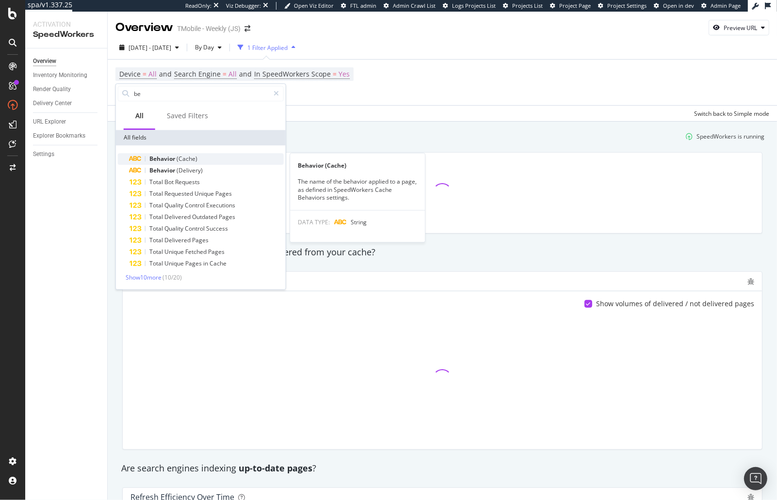
type input "be"
click at [176, 163] on div "Behavior (Cache)" at bounding box center [206, 159] width 154 height 12
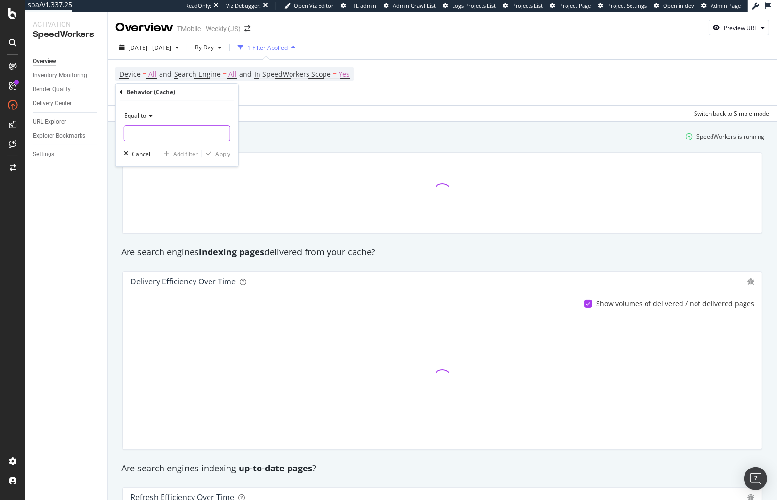
click at [159, 130] on input "text" at bounding box center [177, 134] width 106 height 16
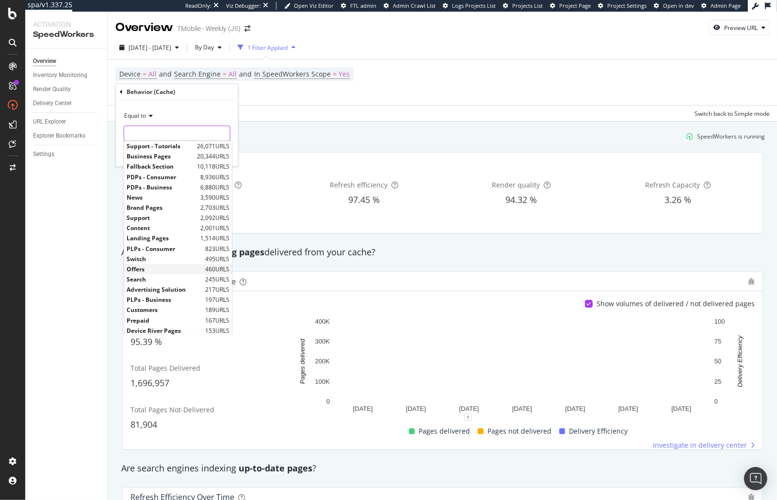
scroll to position [32, 0]
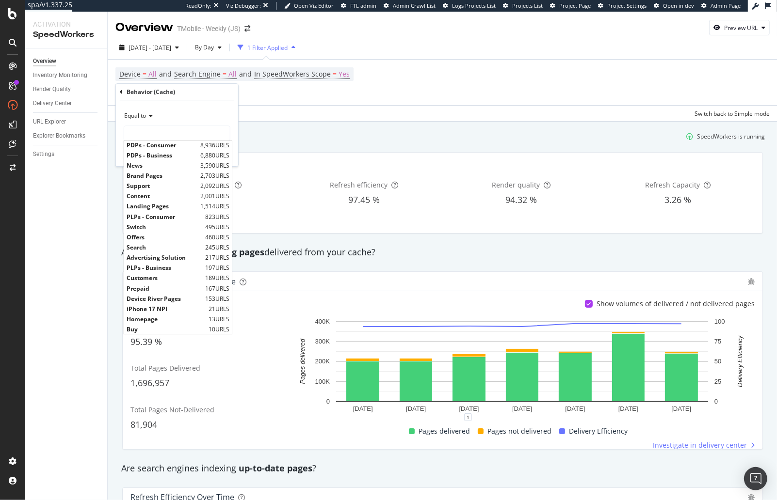
click at [202, 306] on span "iPhone 17 NPI" at bounding box center [167, 309] width 80 height 8
type input "iPhone 17 NPI"
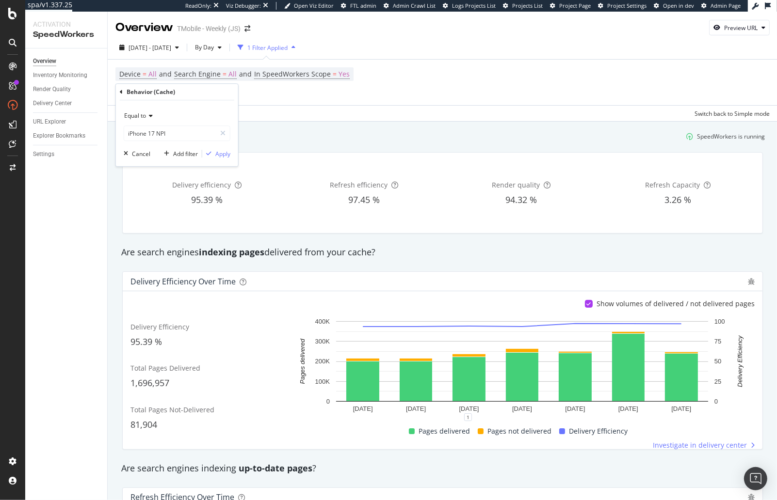
click at [220, 148] on div "Equal to iPhone 17 NPI iPhone 17 NPI Cancel Add filter Apply" at bounding box center [177, 133] width 122 height 66
click at [227, 154] on div "Apply" at bounding box center [222, 154] width 15 height 8
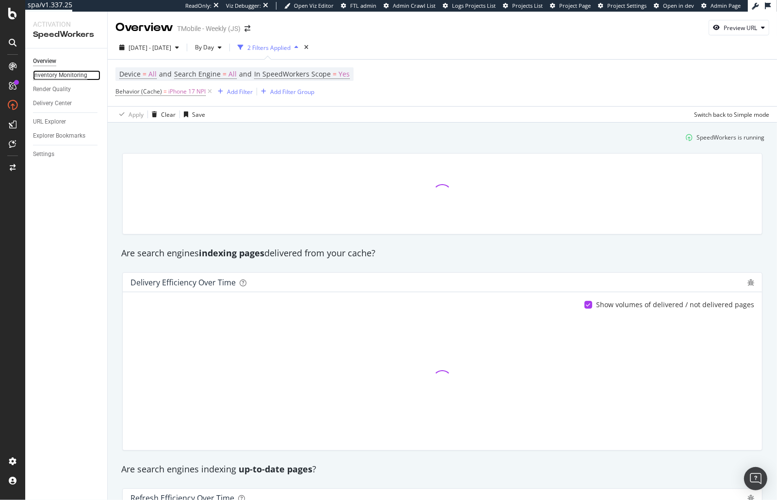
click at [70, 76] on div "Inventory Monitoring" at bounding box center [60, 75] width 54 height 10
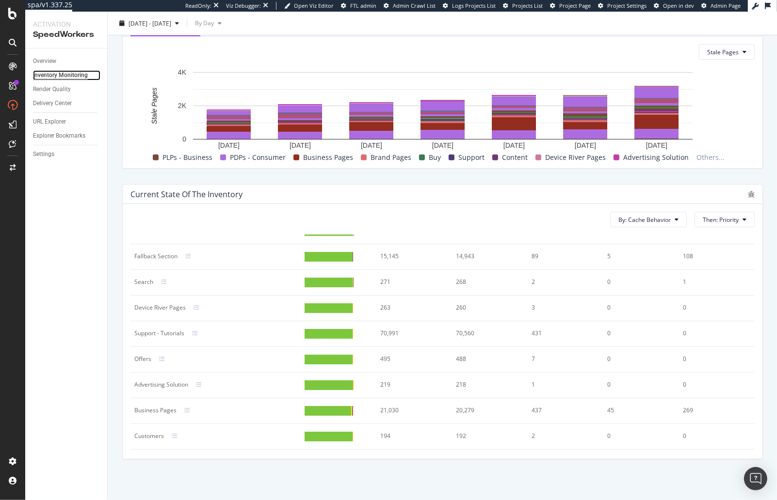
scroll to position [341, 0]
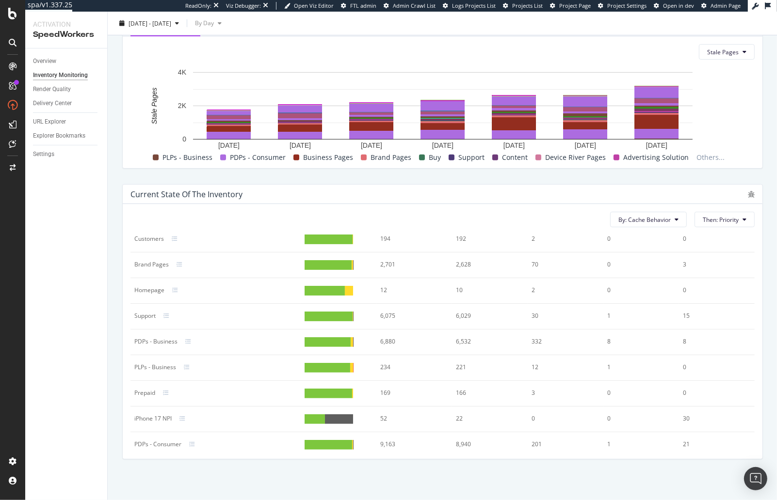
drag, startPoint x: 245, startPoint y: 409, endPoint x: 240, endPoint y: 413, distance: 7.0
click at [245, 415] on div "iPhone 17 NPI" at bounding box center [215, 419] width 162 height 9
click at [187, 416] on div at bounding box center [187, 419] width 17 height 6
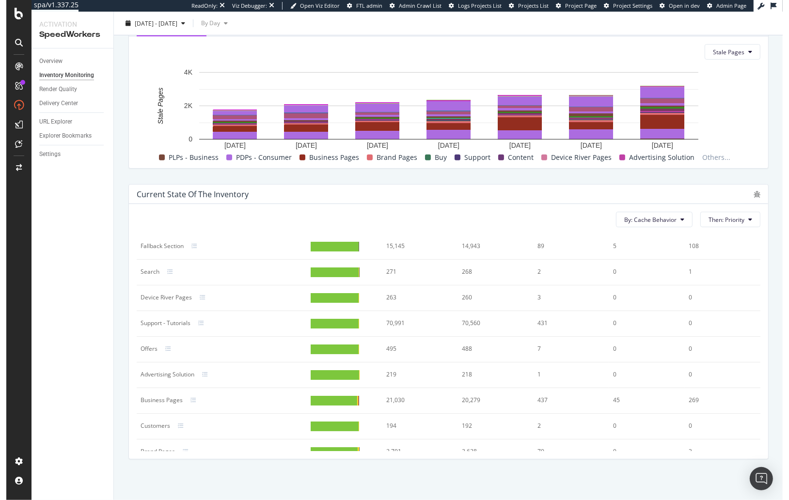
scroll to position [419, 0]
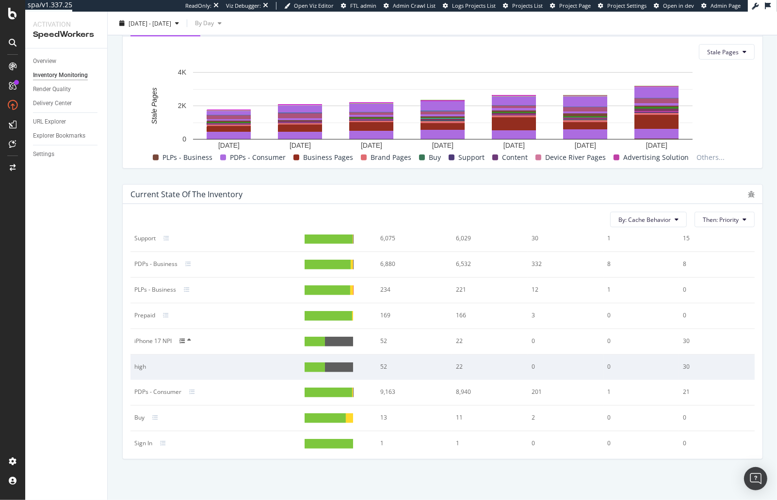
drag, startPoint x: 107, startPoint y: 354, endPoint x: 113, endPoint y: 352, distance: 6.3
click at [108, 354] on div "Indexed URLs Cache refreshes Monitor the number of pages in your inventory that…" at bounding box center [443, 102] width 670 height 797
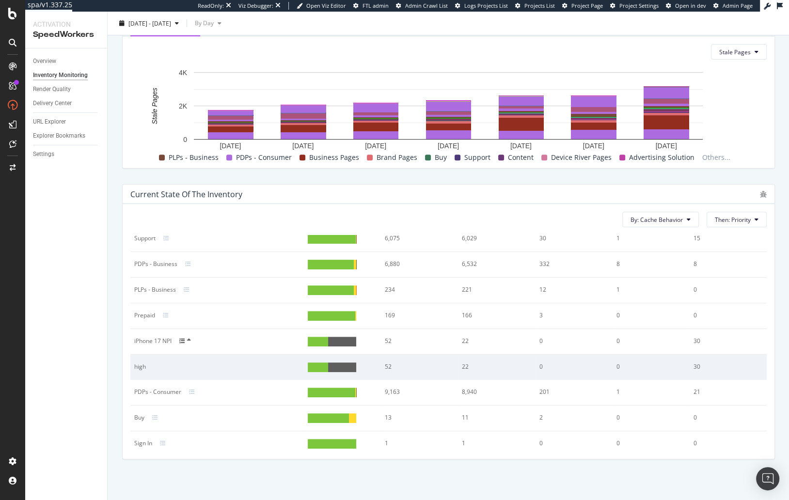
click at [60, 271] on div "Overview Inventory Monitoring Render Quality Delivery Center URL Explorer Explo…" at bounding box center [66, 274] width 82 height 452
click at [43, 362] on div "Overview Inventory Monitoring Render Quality Delivery Center URL Explorer Explo…" at bounding box center [66, 274] width 82 height 452
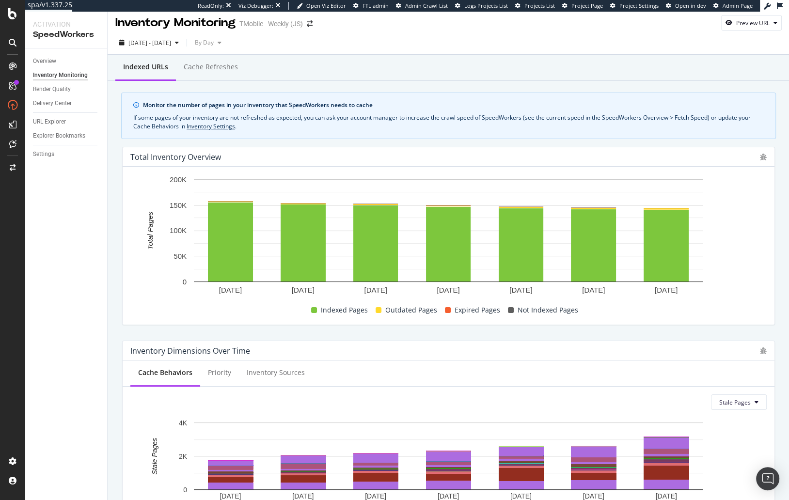
scroll to position [0, 0]
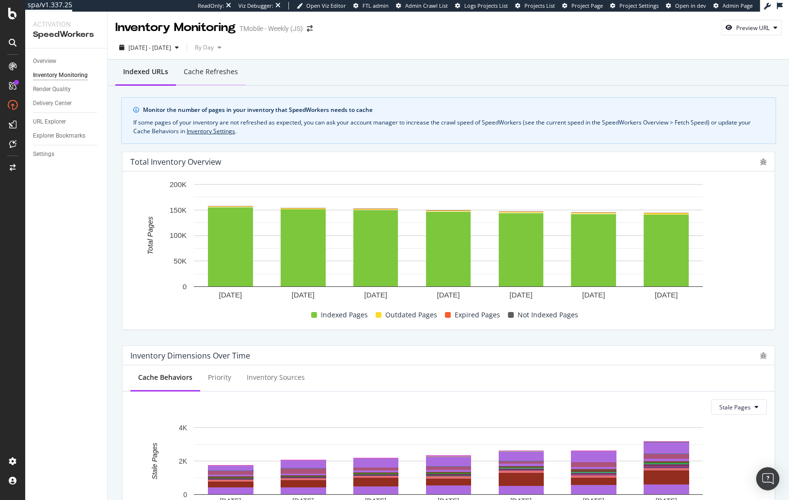
click at [214, 74] on div "Cache refreshes" at bounding box center [211, 72] width 54 height 10
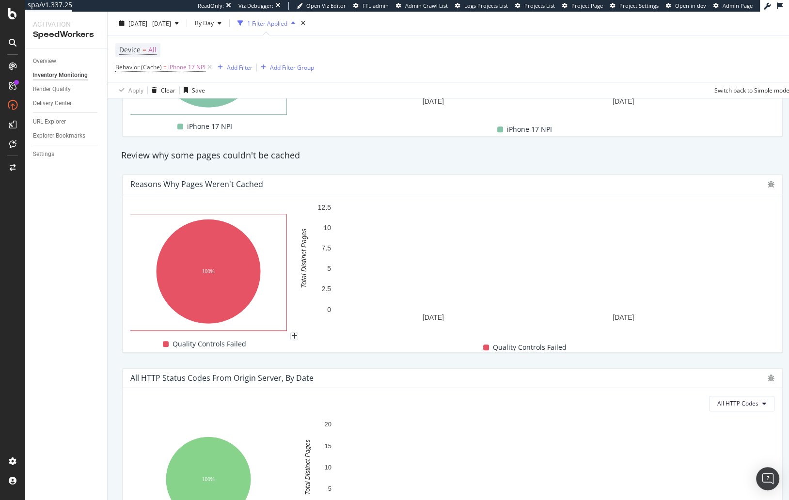
scroll to position [524, 0]
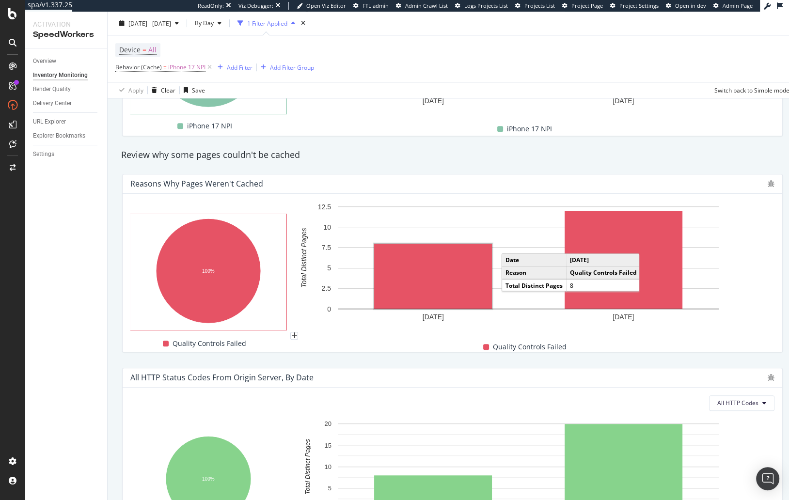
click at [366, 154] on div "Review why some pages couldn't be cached" at bounding box center [452, 155] width 672 height 13
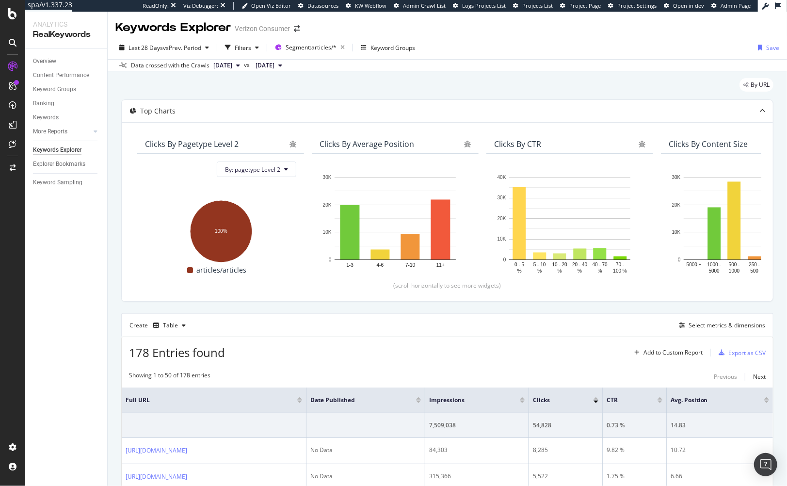
scroll to position [266, 0]
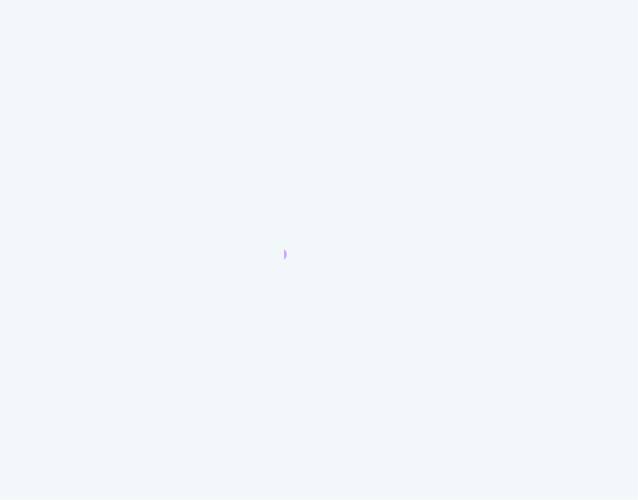
click at [349, 257] on icon "animation" at bounding box center [319, 242] width 70 height 35
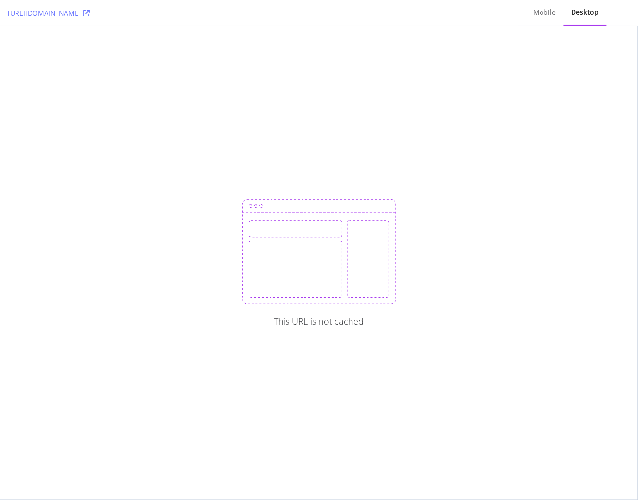
drag, startPoint x: 82, startPoint y: 75, endPoint x: 75, endPoint y: 67, distance: 10.3
click at [81, 74] on div "This URL is not cached" at bounding box center [318, 263] width 637 height 474
copy link "[URL][DOMAIN_NAME]"
drag, startPoint x: 6, startPoint y: 16, endPoint x: 196, endPoint y: 19, distance: 190.1
click at [196, 19] on div "[URL][DOMAIN_NAME] Mobile Desktop" at bounding box center [319, 13] width 638 height 26
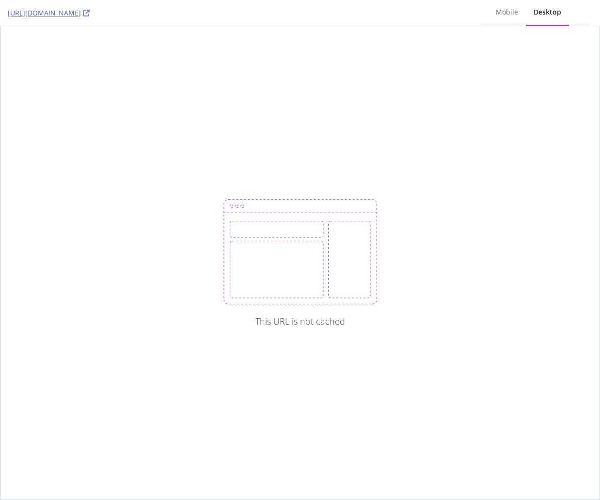
click at [202, 14] on div "[URL][DOMAIN_NAME]" at bounding box center [240, 13] width 465 height 26
click at [90, 14] on icon at bounding box center [86, 13] width 7 height 7
drag, startPoint x: 445, startPoint y: 64, endPoint x: 467, endPoint y: 7, distance: 61.1
click at [445, 63] on div "This URL is not cached" at bounding box center [299, 263] width 599 height 474
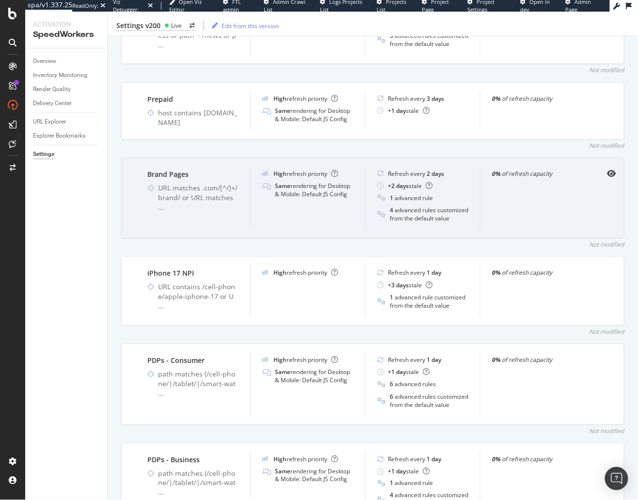
scroll to position [405, 0]
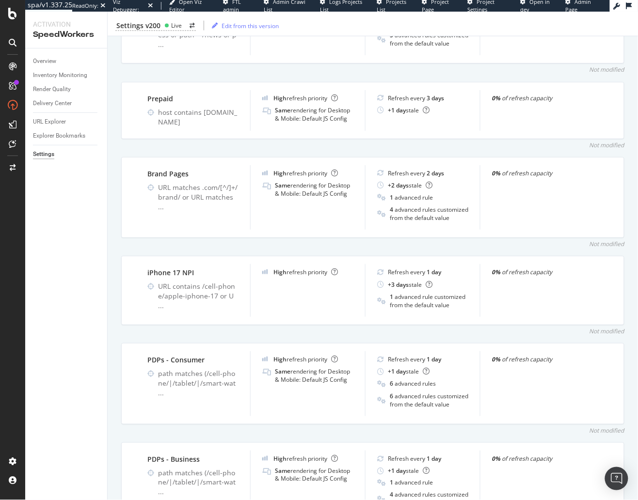
click at [315, 241] on div "Not modified" at bounding box center [372, 244] width 503 height 8
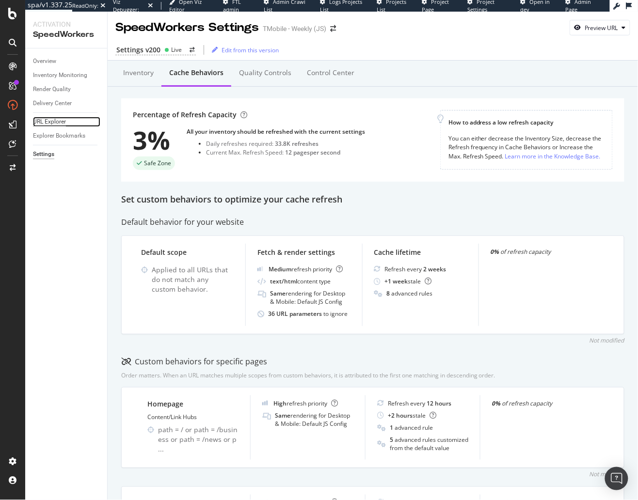
drag, startPoint x: 45, startPoint y: 123, endPoint x: 60, endPoint y: 121, distance: 15.7
click at [45, 123] on div "URL Explorer" at bounding box center [49, 122] width 33 height 10
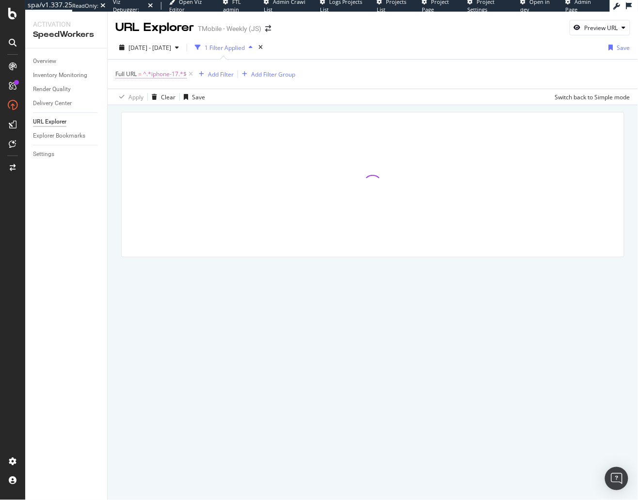
click at [158, 75] on span "^.*iphone-17.*$" at bounding box center [165, 74] width 44 height 14
drag, startPoint x: 107, startPoint y: 184, endPoint x: 151, endPoint y: 103, distance: 92.4
click at [107, 184] on div "Overview Inventory Monitoring Render Quality Delivery Center URL Explorer Explo…" at bounding box center [66, 274] width 82 height 452
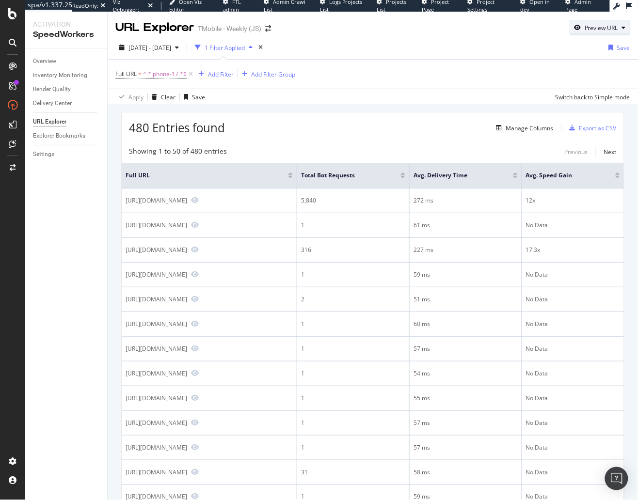
click at [588, 29] on div "Preview URL" at bounding box center [601, 28] width 33 height 8
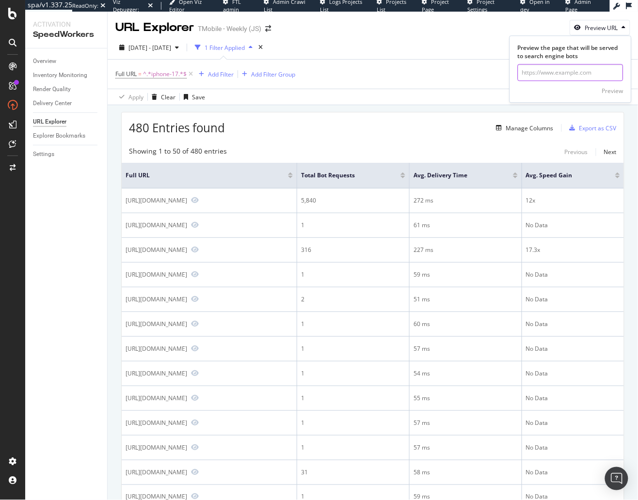
click at [578, 73] on input "url" at bounding box center [571, 72] width 106 height 17
paste input "[URL][DOMAIN_NAME]"
type input "[URL][DOMAIN_NAME]"
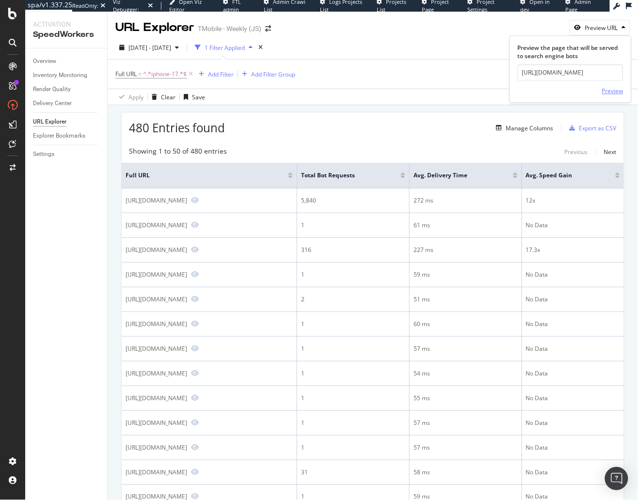
click at [618, 90] on div "Preview" at bounding box center [612, 91] width 21 height 8
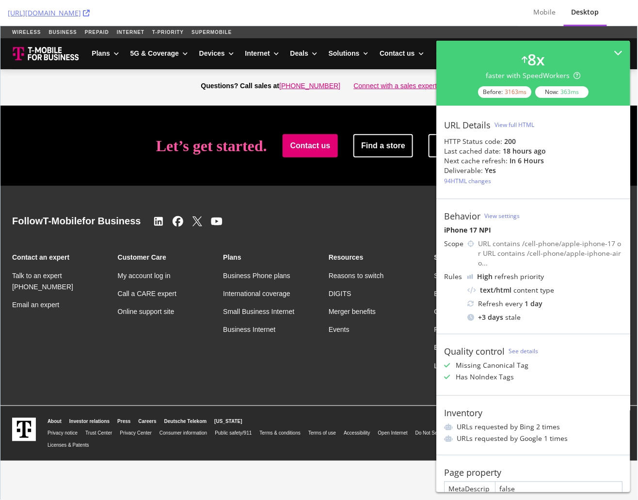
click at [133, 133] on div "Let’s get started. Contact us Find a store Shop now" at bounding box center [319, 145] width 606 height 49
click at [90, 13] on icon at bounding box center [86, 13] width 7 height 7
drag, startPoint x: 155, startPoint y: 142, endPoint x: 157, endPoint y: 135, distance: 7.2
click at [154, 142] on div "Let’s get started. Contact us Find a store Shop now" at bounding box center [319, 145] width 606 height 49
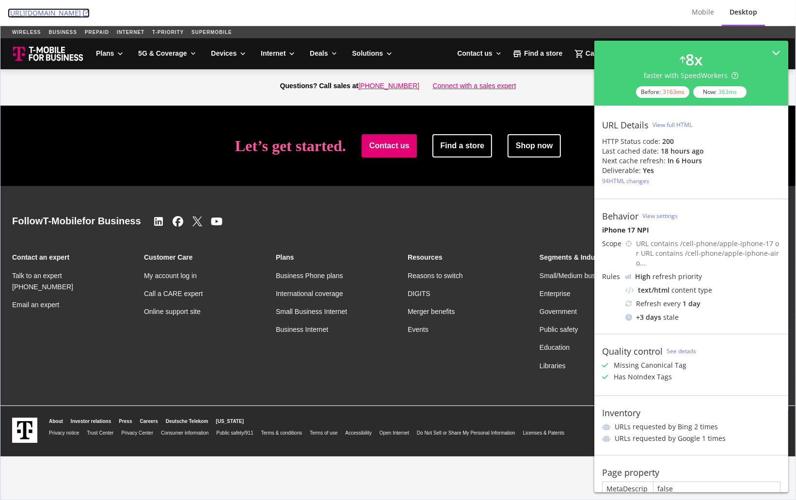
click at [90, 14] on icon at bounding box center [86, 13] width 7 height 7
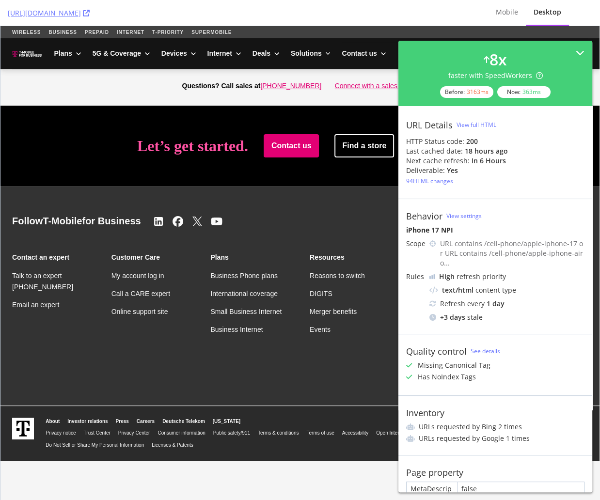
drag, startPoint x: 351, startPoint y: 18, endPoint x: 356, endPoint y: 5, distance: 14.0
click at [351, 17] on div "https://www.t-mobile.com/business/devices/new-apple-iphone-17-pro-release" at bounding box center [240, 13] width 465 height 26
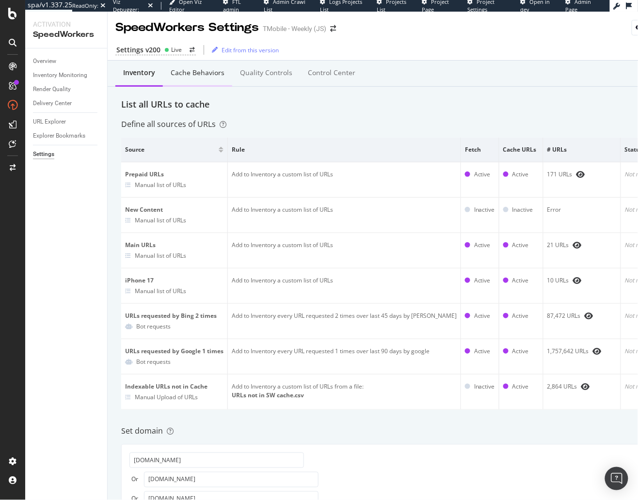
click at [181, 74] on div "Cache behaviors" at bounding box center [198, 73] width 54 height 10
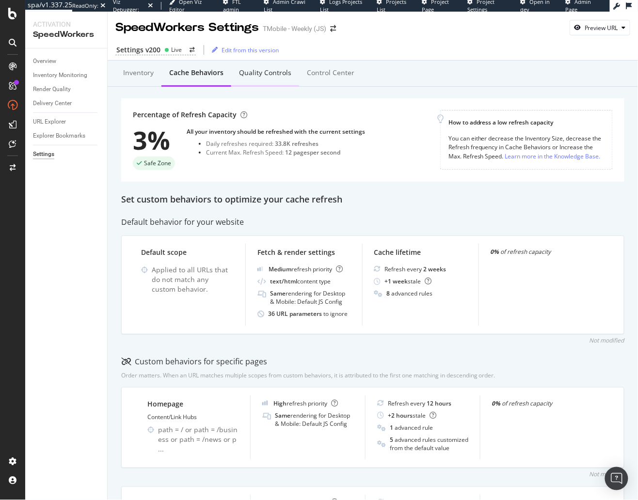
click at [263, 69] on div "Quality Controls" at bounding box center [265, 73] width 52 height 10
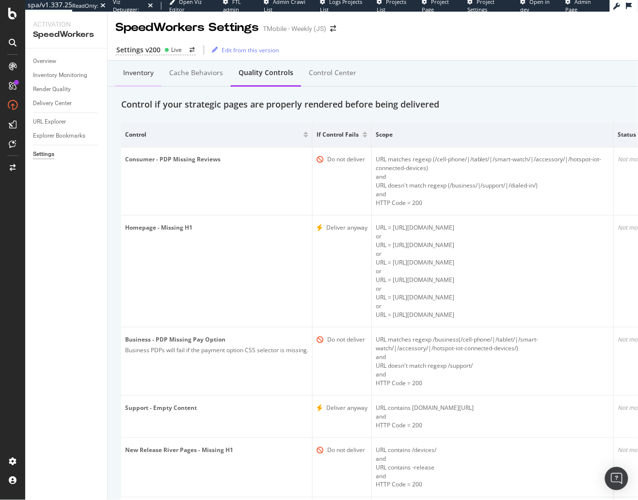
click at [142, 71] on div "Inventory" at bounding box center [138, 73] width 31 height 10
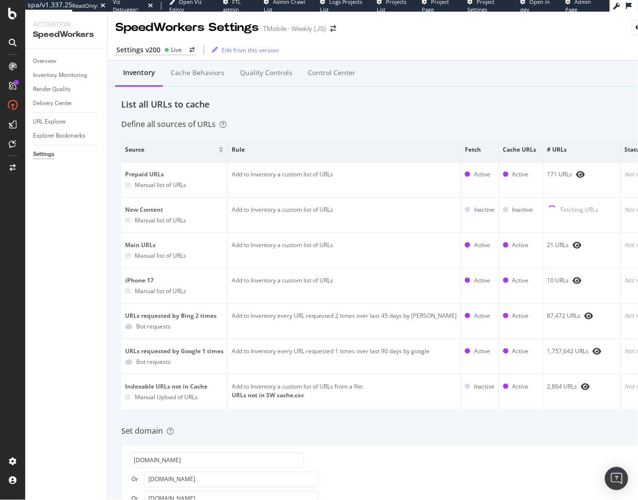
drag, startPoint x: 79, startPoint y: 239, endPoint x: 81, endPoint y: 228, distance: 11.1
click at [79, 239] on div "Overview Inventory Monitoring Render Quality Delivery Center URL Explorer Explo…" at bounding box center [66, 274] width 82 height 452
click at [317, 121] on div "Define all sources of URLs" at bounding box center [403, 124] width 565 height 11
click at [465, 43] on div "Settings v200 Live Edit from this version" at bounding box center [404, 50] width 592 height 20
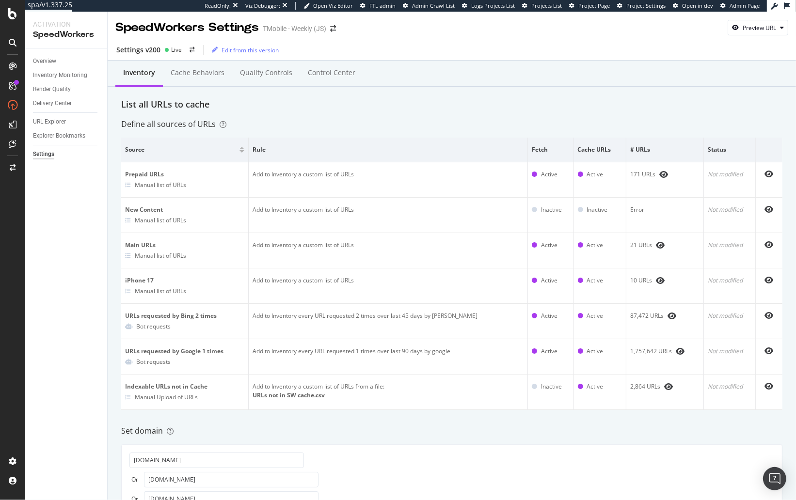
click at [493, 107] on div "List all URLs to cache" at bounding box center [451, 104] width 661 height 13
click at [190, 74] on div "Cache behaviors" at bounding box center [198, 73] width 54 height 10
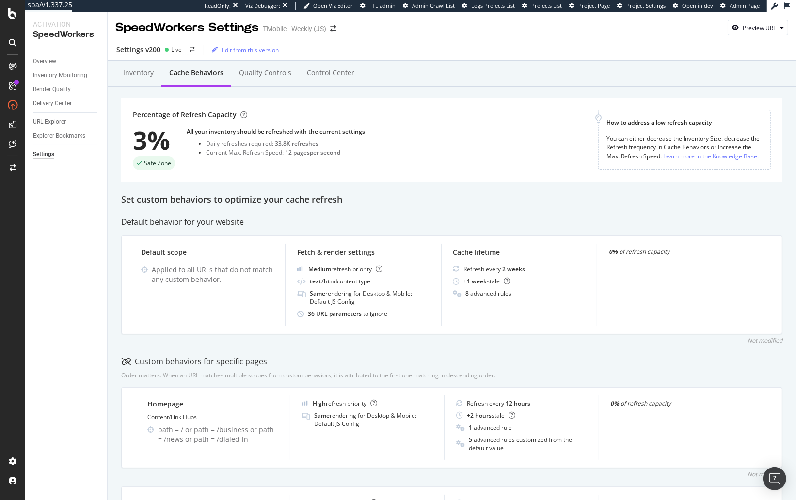
scroll to position [303, 0]
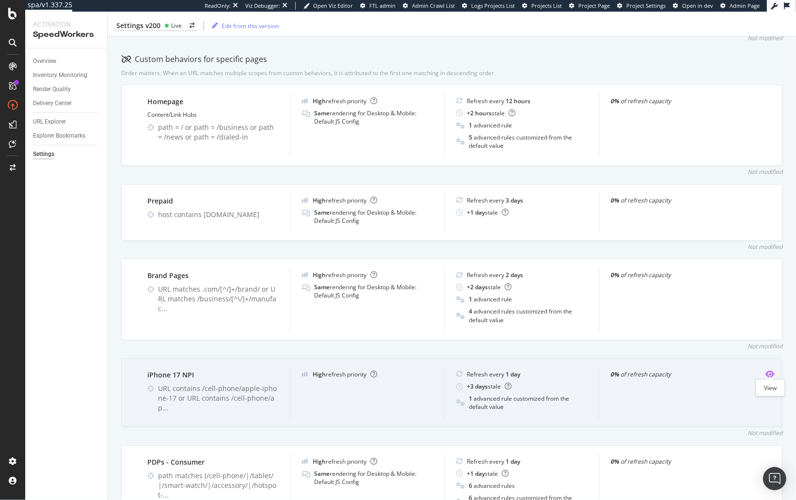
click at [638, 371] on icon "eye" at bounding box center [770, 374] width 9 height 8
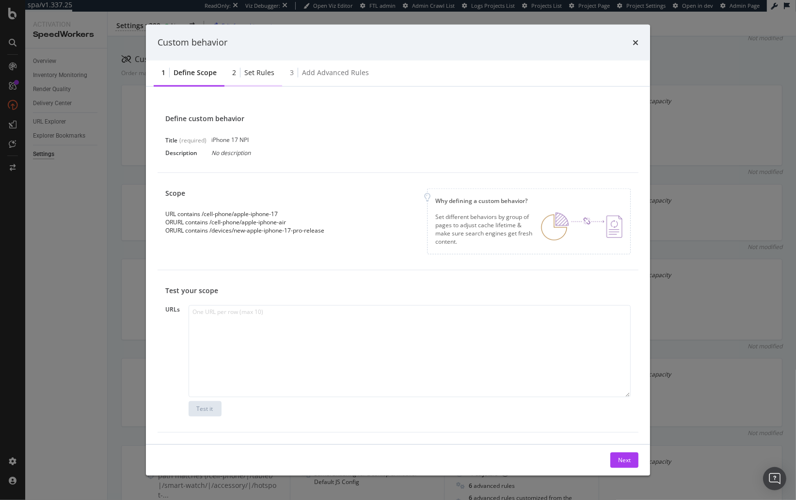
click at [256, 71] on div "Set rules" at bounding box center [259, 72] width 30 height 10
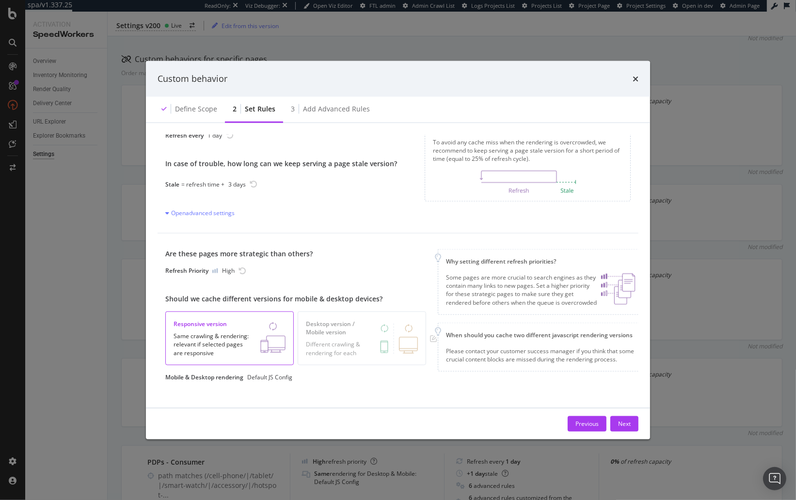
scroll to position [32, 0]
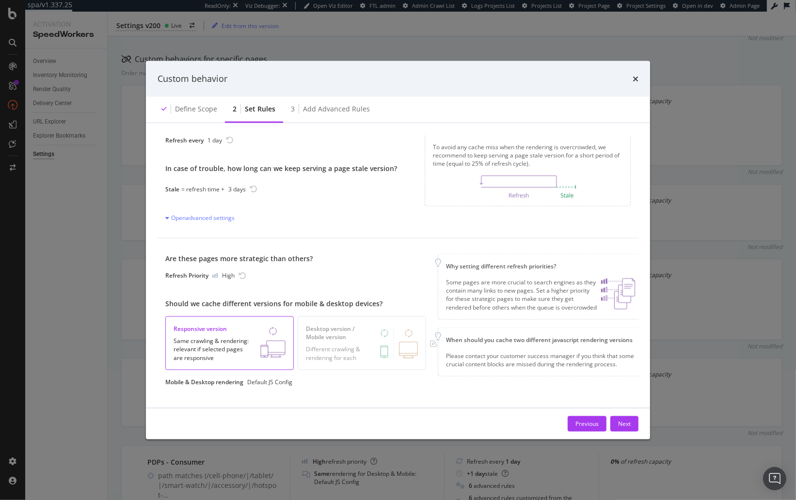
drag, startPoint x: 634, startPoint y: 79, endPoint x: 624, endPoint y: 83, distance: 10.6
click at [634, 79] on icon "times" at bounding box center [636, 79] width 6 height 8
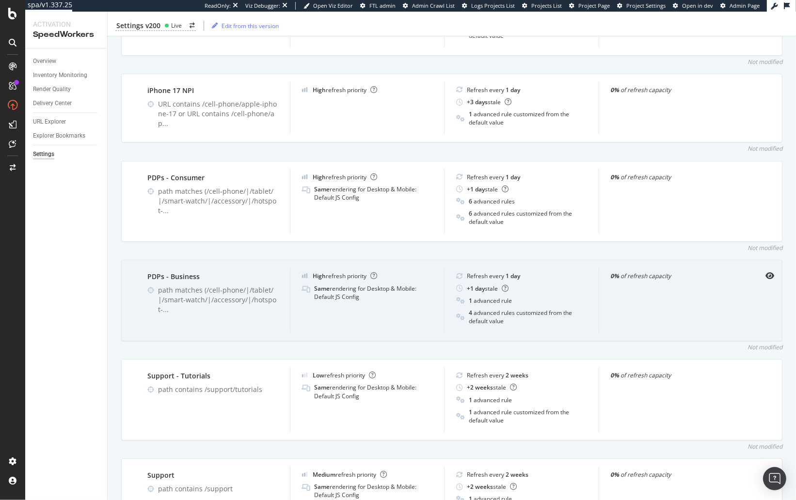
scroll to position [593, 0]
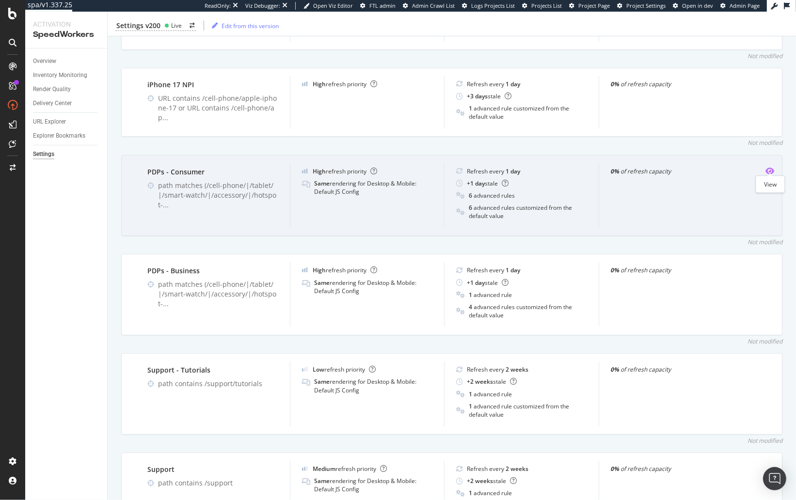
click at [638, 167] on icon "eye" at bounding box center [770, 171] width 9 height 8
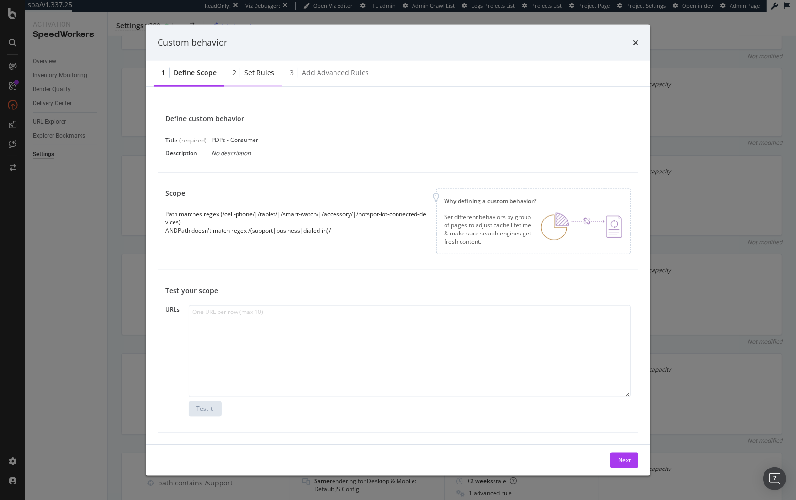
click at [257, 83] on div "2 Set rules" at bounding box center [253, 73] width 58 height 27
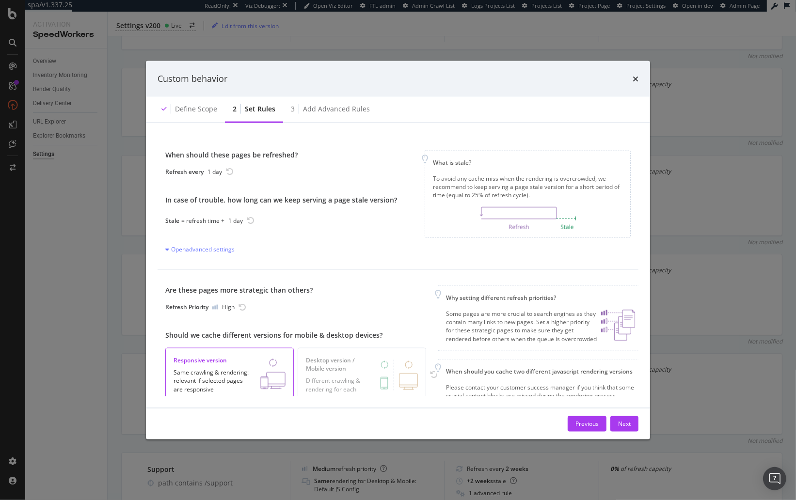
scroll to position [36, 0]
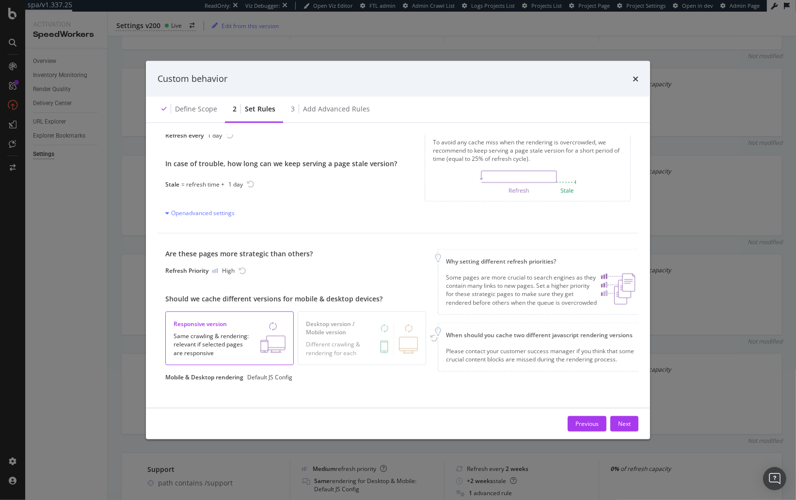
click at [317, 270] on div "Refresh Priority High" at bounding box center [301, 271] width 272 height 8
click at [320, 106] on div "Add advanced rules" at bounding box center [336, 109] width 67 height 10
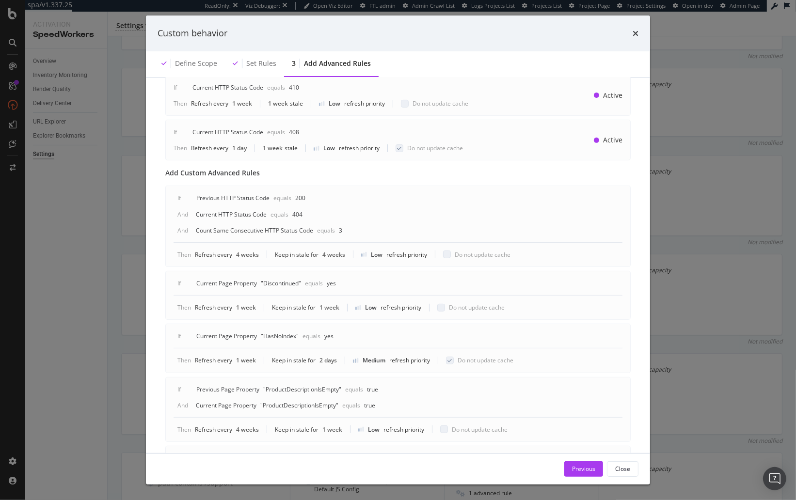
scroll to position [341, 0]
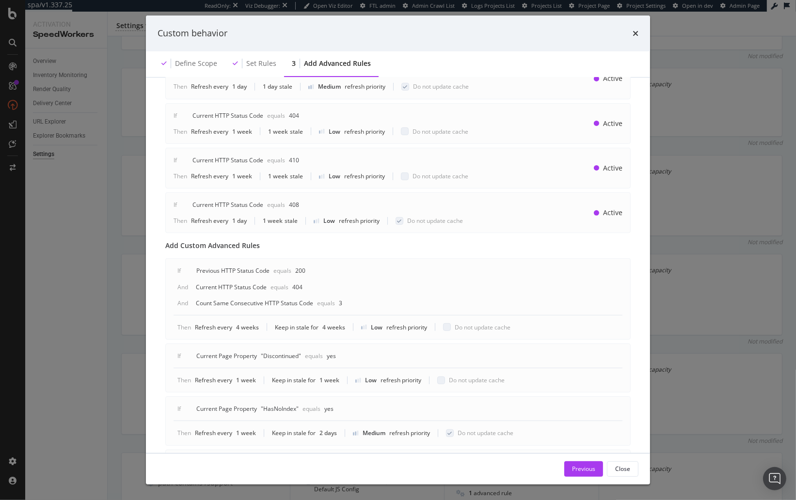
click at [181, 344] on div "If Current Page Property " Discontinued " Equals yes Then Refresh every 1 week …" at bounding box center [397, 368] width 465 height 49
drag, startPoint x: 656, startPoint y: 33, endPoint x: 642, endPoint y: 37, distance: 14.6
click at [638, 33] on div "Custom behavior Define scope Set rules 3 Add advanced rules Advanced rules allo…" at bounding box center [398, 250] width 796 height 500
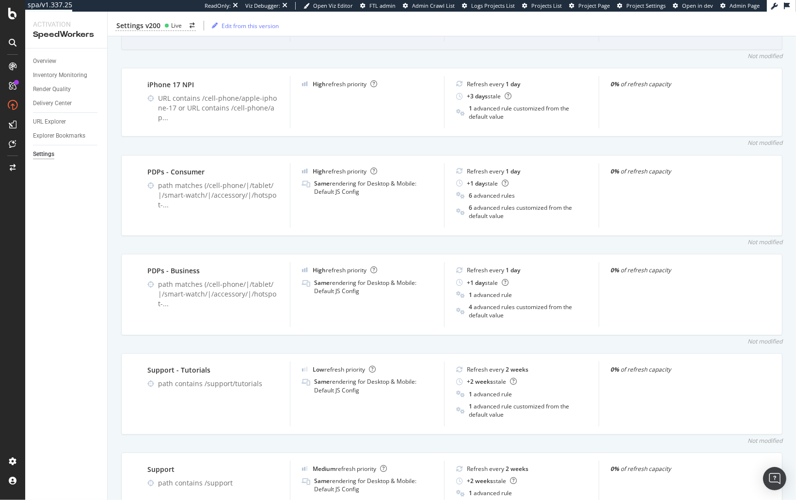
click at [638, 37] on div "0% of refresh capacity" at bounding box center [676, 9] width 155 height 65
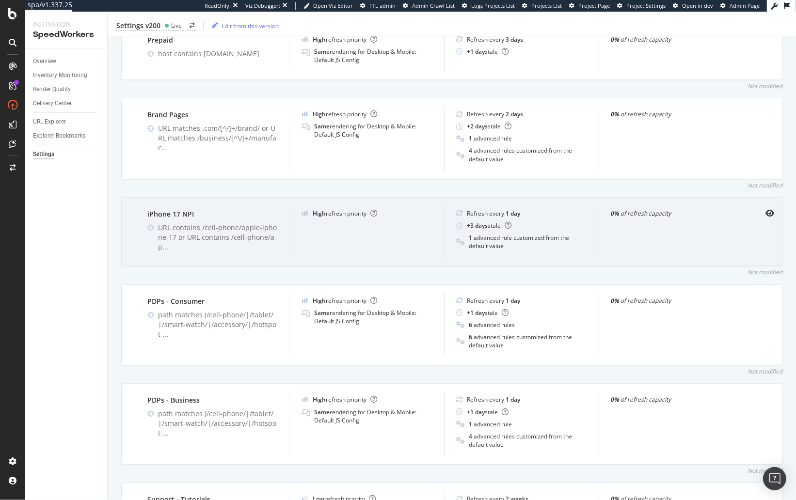
scroll to position [415, 0]
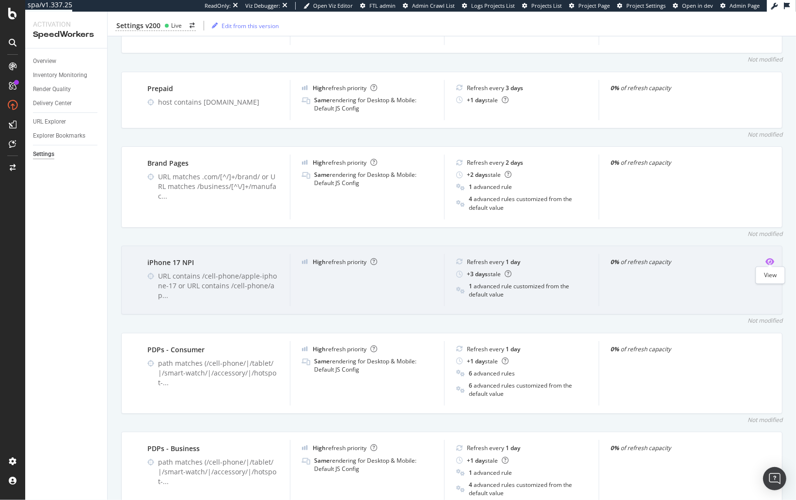
click at [638, 259] on icon "eye" at bounding box center [770, 262] width 9 height 8
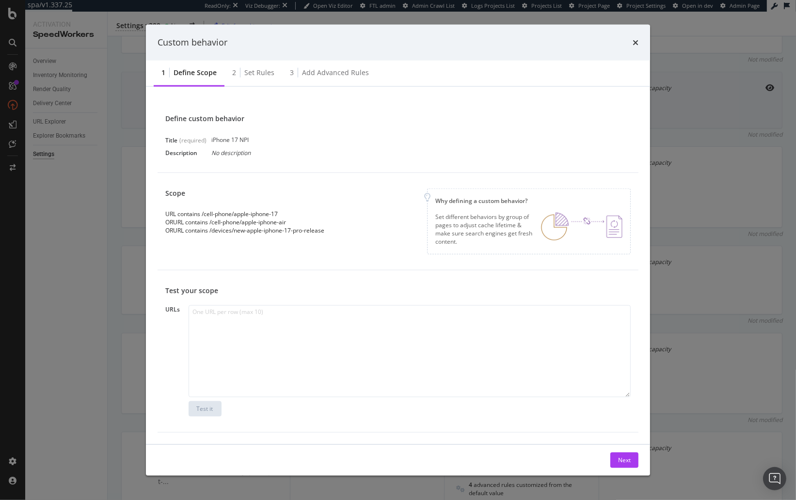
drag, startPoint x: 635, startPoint y: 42, endPoint x: 596, endPoint y: 112, distance: 80.3
click at [635, 42] on icon "times" at bounding box center [636, 43] width 6 height 8
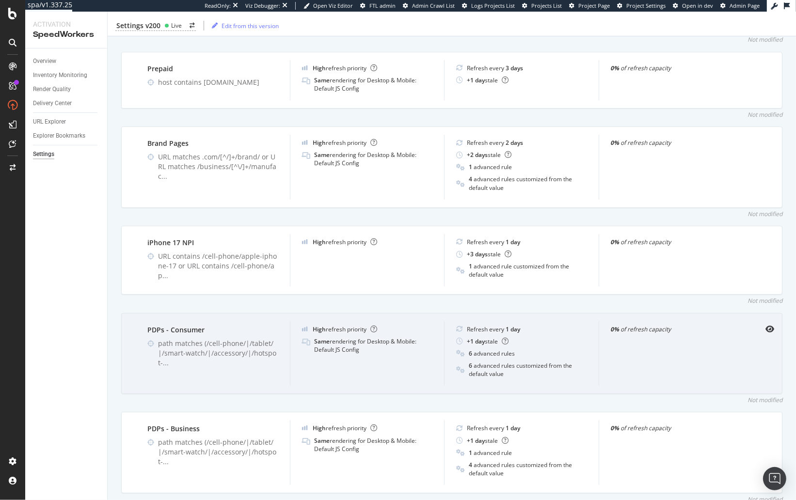
scroll to position [443, 0]
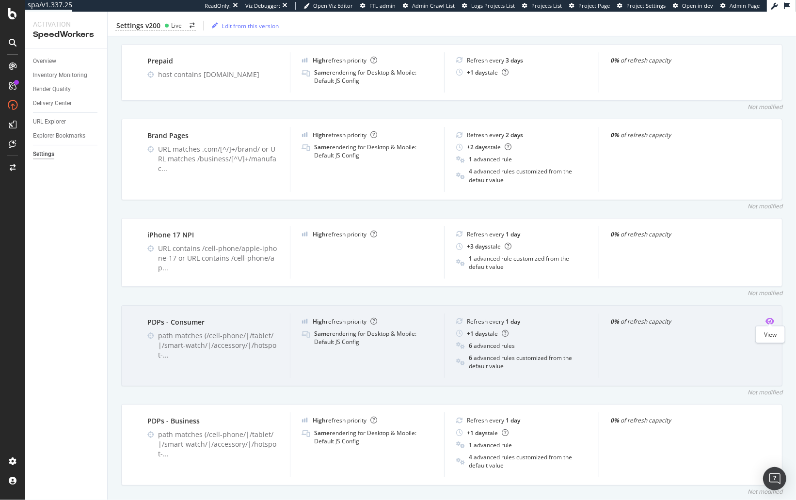
click at [638, 318] on icon "eye" at bounding box center [770, 322] width 9 height 8
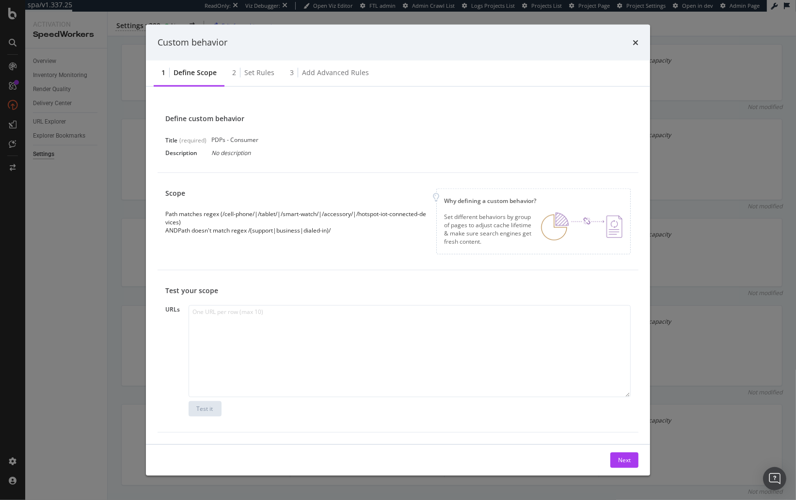
drag, startPoint x: 314, startPoint y: 64, endPoint x: 319, endPoint y: 87, distance: 23.9
click at [314, 64] on div "3 Add advanced rules" at bounding box center [329, 73] width 95 height 27
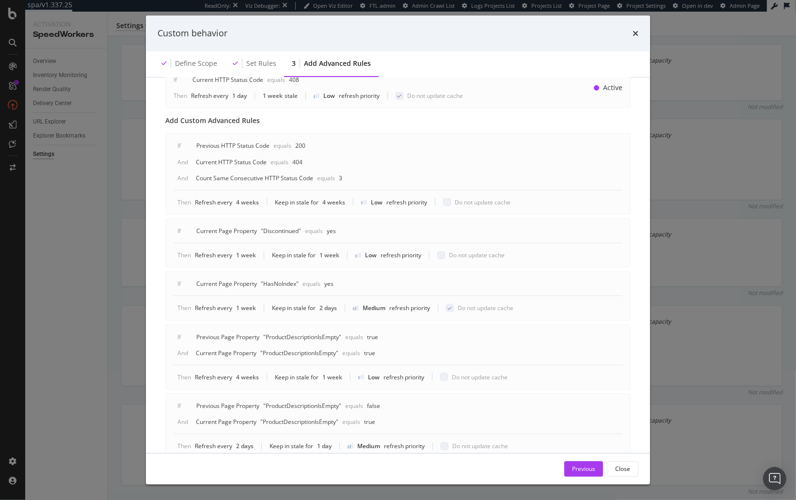
scroll to position [466, 0]
click at [233, 159] on div "Current HTTP Status Code" at bounding box center [231, 163] width 71 height 8
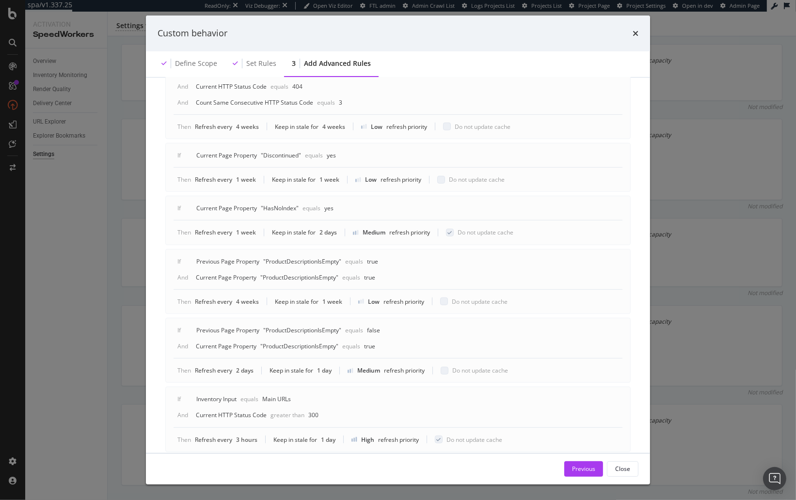
scroll to position [551, 0]
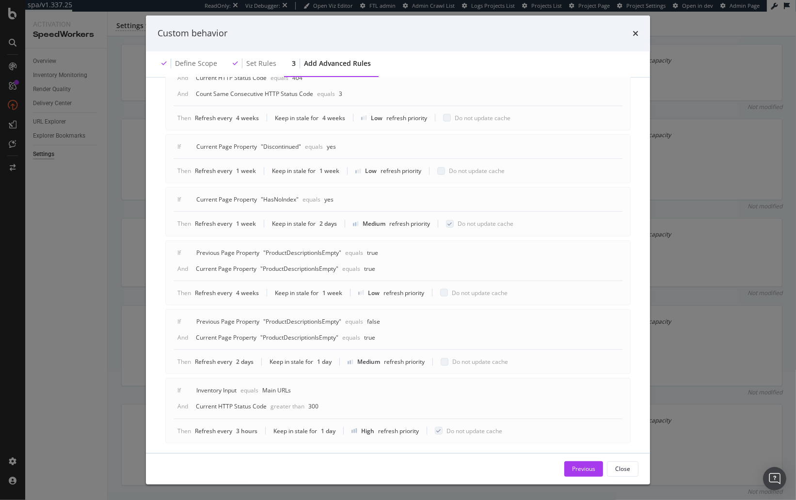
click at [252, 195] on div "Current Page Property" at bounding box center [226, 199] width 61 height 8
click at [251, 250] on div "Previous Page Property" at bounding box center [227, 254] width 63 height 8
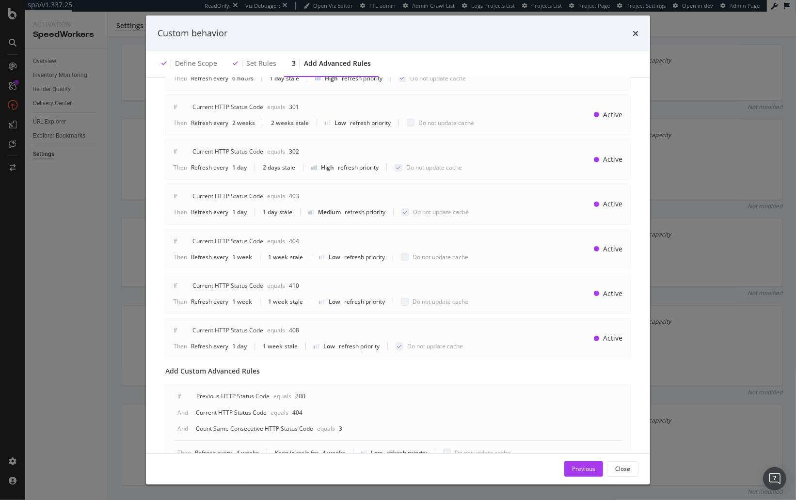
scroll to position [226, 0]
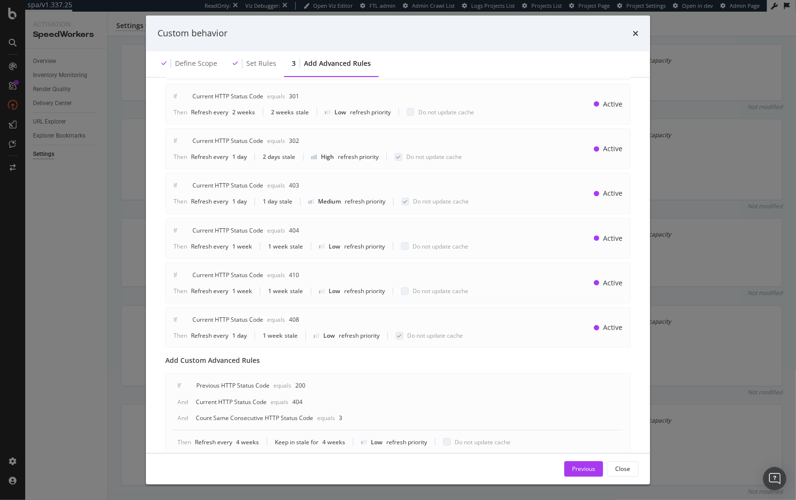
drag, startPoint x: 615, startPoint y: 30, endPoint x: 631, endPoint y: 31, distance: 15.5
click at [616, 30] on div "Custom behavior" at bounding box center [398, 33] width 481 height 13
click at [631, 32] on div "Custom behavior" at bounding box center [398, 33] width 481 height 13
click at [635, 35] on icon "times" at bounding box center [636, 34] width 6 height 8
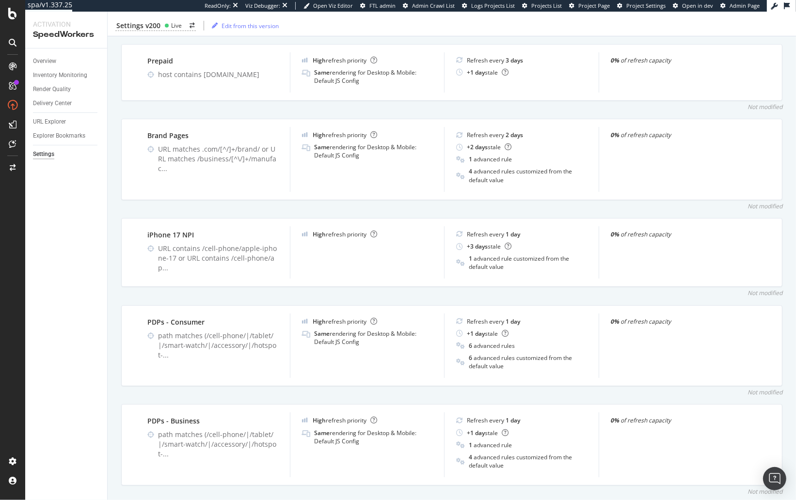
click at [61, 395] on div "Overview Inventory Monitoring Render Quality Delivery Center URL Explorer Explo…" at bounding box center [66, 274] width 82 height 452
click at [319, 203] on div "Not modified" at bounding box center [451, 206] width 661 height 8
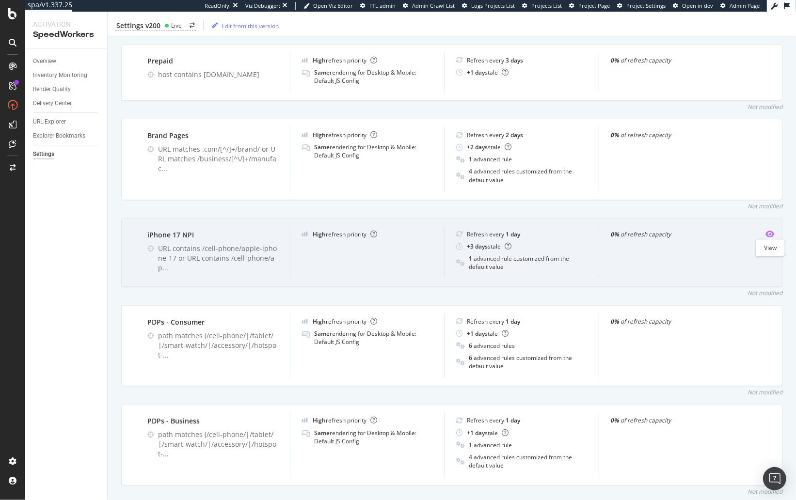
click at [638, 231] on icon "eye" at bounding box center [770, 234] width 9 height 8
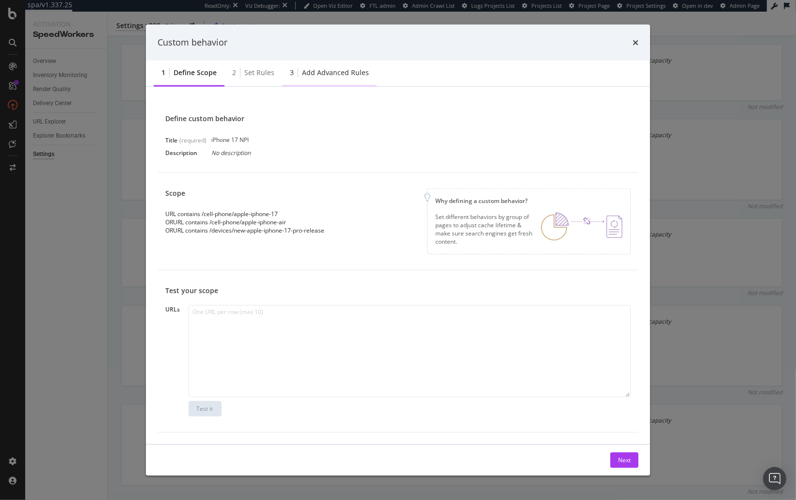
drag, startPoint x: 322, startPoint y: 60, endPoint x: 324, endPoint y: 81, distance: 21.5
click at [322, 60] on div "Custom behavior" at bounding box center [398, 43] width 504 height 36
click at [332, 73] on div "Add advanced rules" at bounding box center [335, 72] width 67 height 10
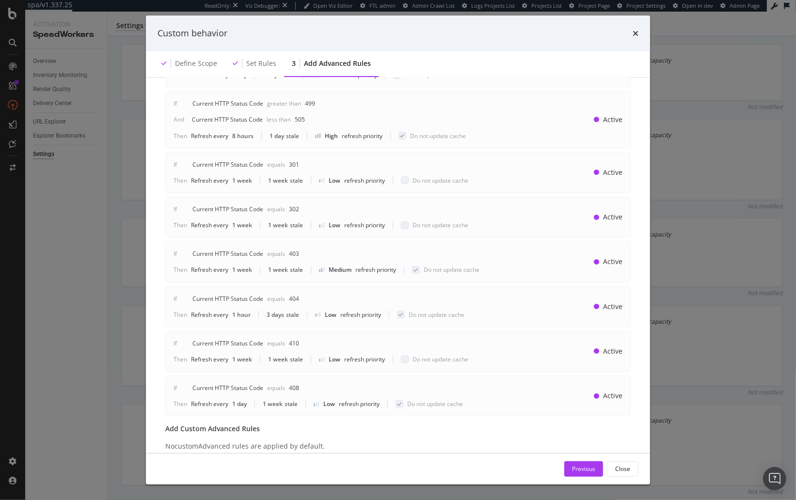
scroll to position [174, 0]
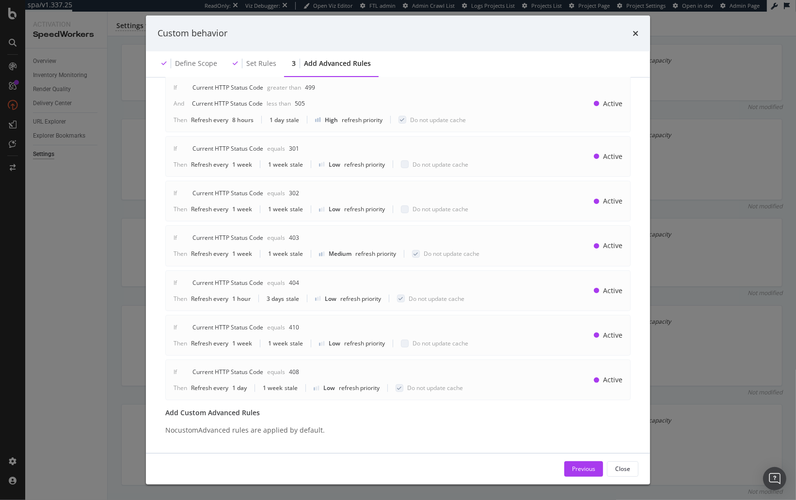
click at [163, 289] on div "Advanced rules allow you to manage exceptions based on 3 possible criteria: HTT…" at bounding box center [398, 185] width 481 height 541
click at [240, 279] on div "Current HTTP Status Code" at bounding box center [227, 283] width 71 height 8
click at [158, 276] on div "Advanced rules allow you to manage exceptions based on 3 possible criteria: HTT…" at bounding box center [398, 185] width 481 height 541
drag, startPoint x: 367, startPoint y: 406, endPoint x: 161, endPoint y: 369, distance: 208.8
click at [366, 406] on div "Advanced rules allow you to manage exceptions based on 3 possible criteria: HTT…" at bounding box center [398, 185] width 481 height 541
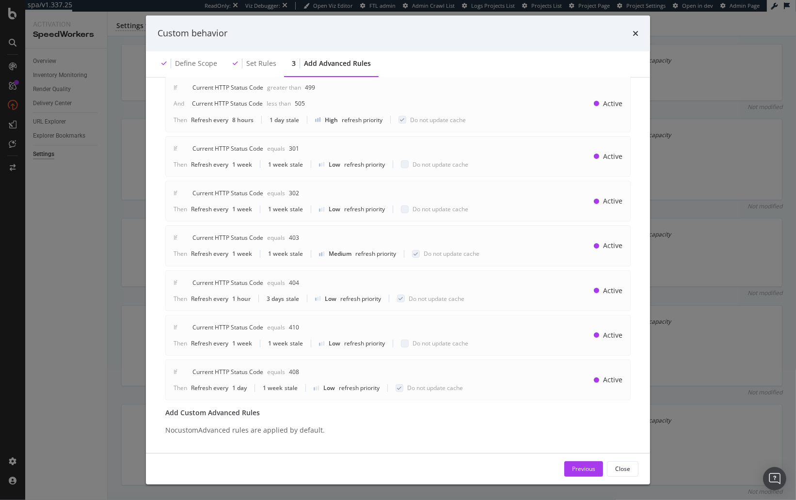
drag, startPoint x: 382, startPoint y: 460, endPoint x: 342, endPoint y: 438, distance: 45.3
click at [382, 459] on div "Previous Close" at bounding box center [398, 469] width 504 height 31
click at [154, 365] on div "Advanced rules allow you to manage exceptions based on 3 possible criteria: HTT…" at bounding box center [398, 266] width 504 height 376
drag, startPoint x: 154, startPoint y: 242, endPoint x: 538, endPoint y: 73, distance: 419.6
click at [154, 242] on div "Advanced rules allow you to manage exceptions based on 3 possible criteria: HTT…" at bounding box center [398, 266] width 504 height 376
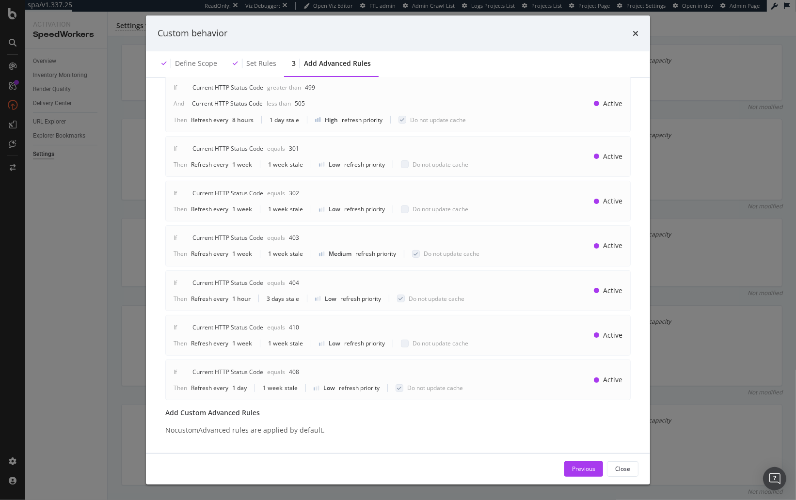
click at [592, 72] on div "Define scope Set rules 3 Add advanced rules" at bounding box center [398, 64] width 504 height 26
drag, startPoint x: 640, startPoint y: 33, endPoint x: 633, endPoint y: 36, distance: 7.4
click at [638, 33] on div "Custom behavior" at bounding box center [398, 34] width 504 height 36
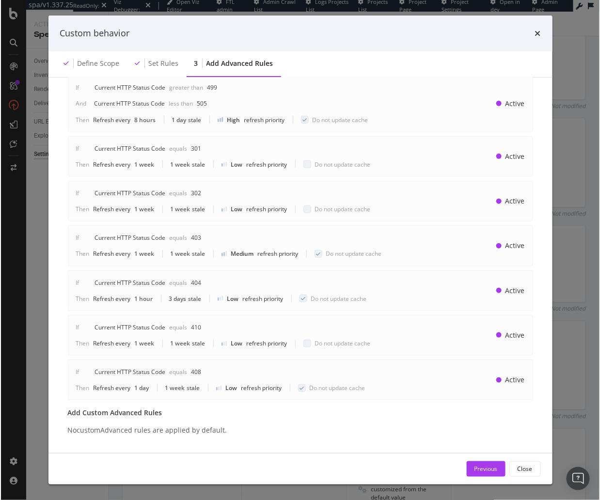
scroll to position [467, 0]
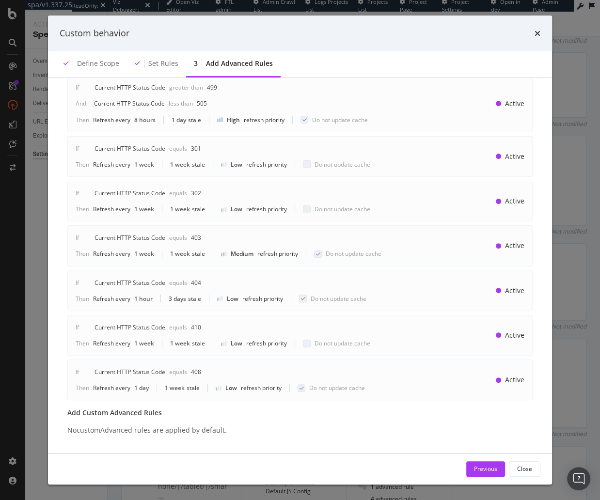
drag, startPoint x: 538, startPoint y: 34, endPoint x: 451, endPoint y: 45, distance: 87.4
click at [537, 34] on icon "times" at bounding box center [538, 34] width 6 height 8
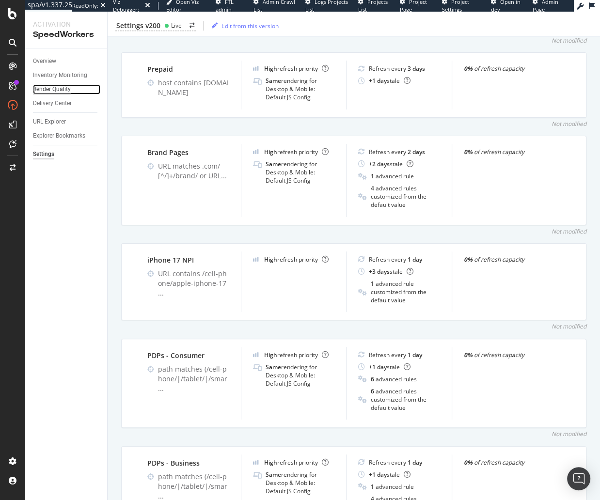
click at [68, 90] on div "Render Quality" at bounding box center [52, 89] width 38 height 10
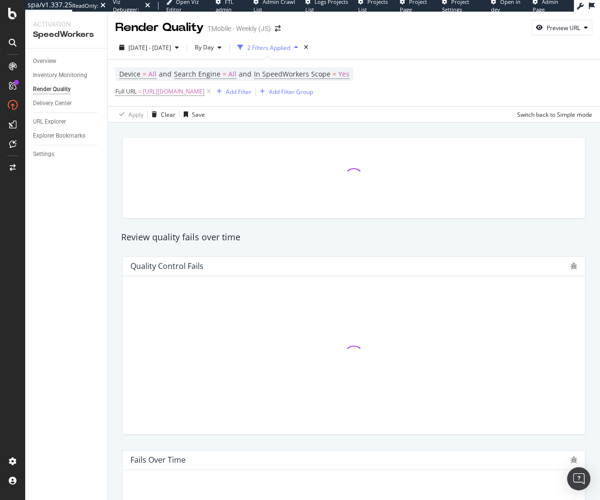
click at [108, 167] on div "Review quality fails over time Quality Control Fails Fails Over Time All Qualit…" at bounding box center [354, 494] width 493 height 742
click at [171, 48] on span "2025 Aug. 16th - Sep. 12th" at bounding box center [149, 48] width 43 height 8
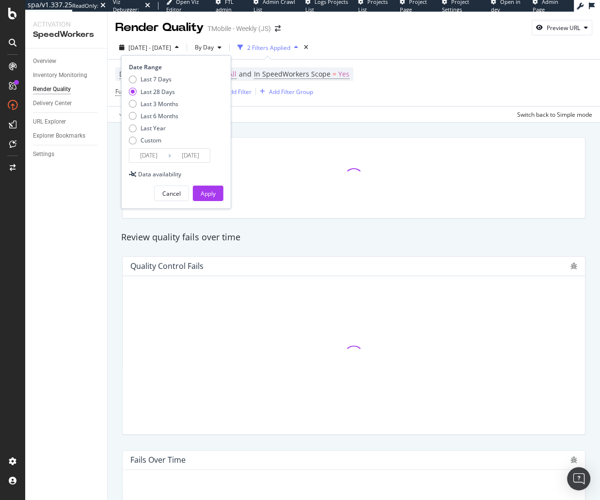
drag, startPoint x: 159, startPoint y: 80, endPoint x: 173, endPoint y: 150, distance: 71.7
click at [159, 80] on div "Last 7 Days" at bounding box center [156, 79] width 31 height 8
type input "2025/09/06"
click at [203, 190] on div "Apply" at bounding box center [208, 194] width 15 height 8
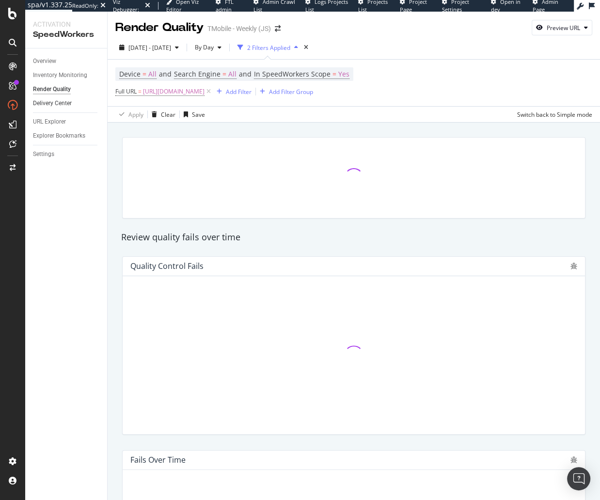
drag, startPoint x: 112, startPoint y: 233, endPoint x: 84, endPoint y: 108, distance: 128.5
click at [110, 233] on div "Review quality fails over time Quality Control Fails Fails Over Time All Qualit…" at bounding box center [354, 494] width 493 height 742
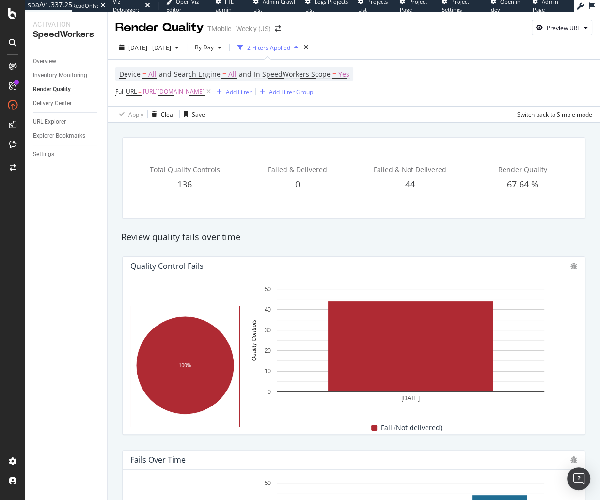
click at [335, 233] on div "Review quality fails over time" at bounding box center [353, 237] width 475 height 13
click at [57, 103] on div "Delivery Center" at bounding box center [52, 103] width 39 height 10
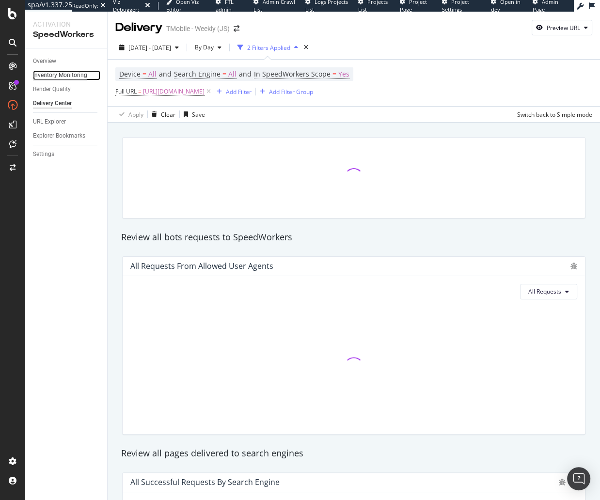
drag, startPoint x: 61, startPoint y: 78, endPoint x: 69, endPoint y: 79, distance: 7.8
click at [61, 78] on div "Inventory Monitoring" at bounding box center [60, 75] width 54 height 10
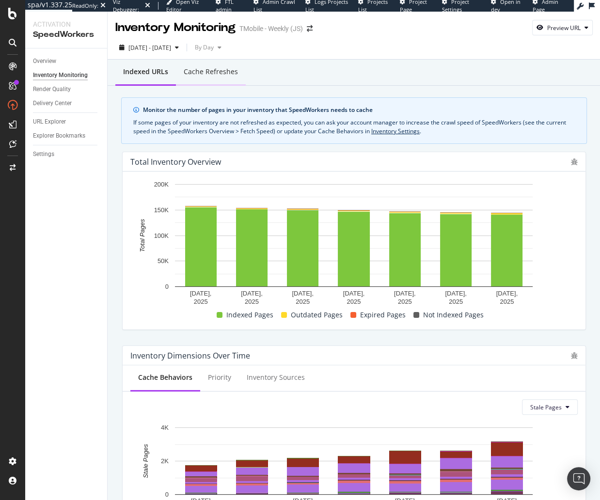
click at [194, 77] on div "Cache refreshes" at bounding box center [211, 72] width 70 height 27
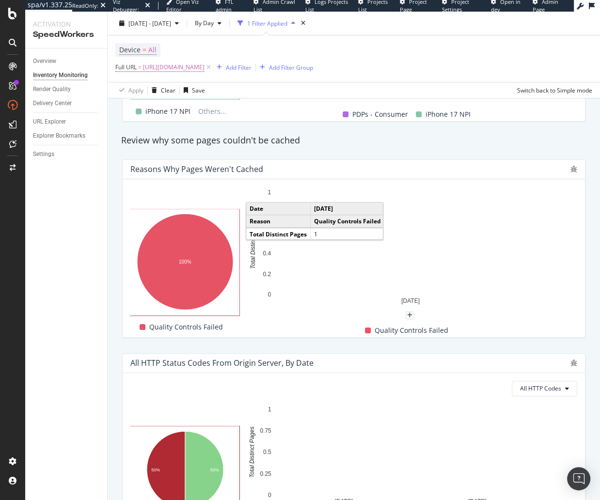
scroll to position [610, 0]
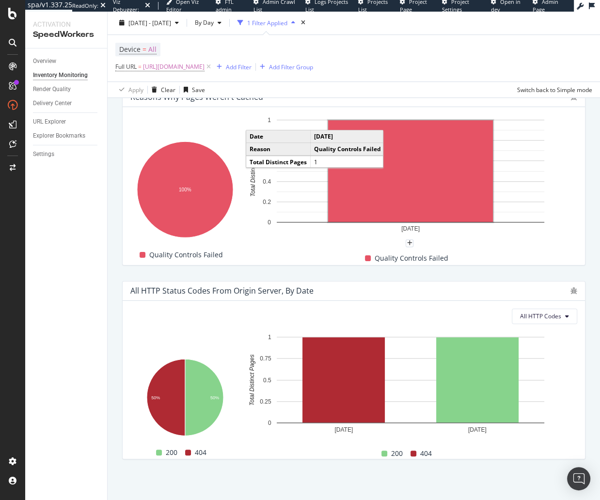
click at [347, 469] on div "Indexed URLs Cache refreshes Total refreshes 2 Total Successful Refreshes 1 Tot…" at bounding box center [354, 6] width 493 height 989
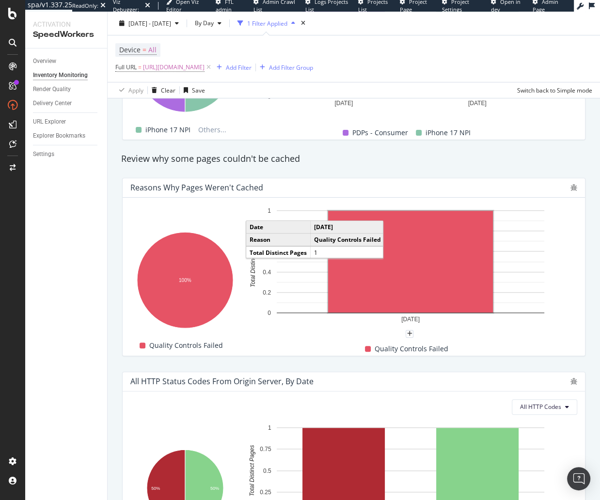
scroll to position [524, 0]
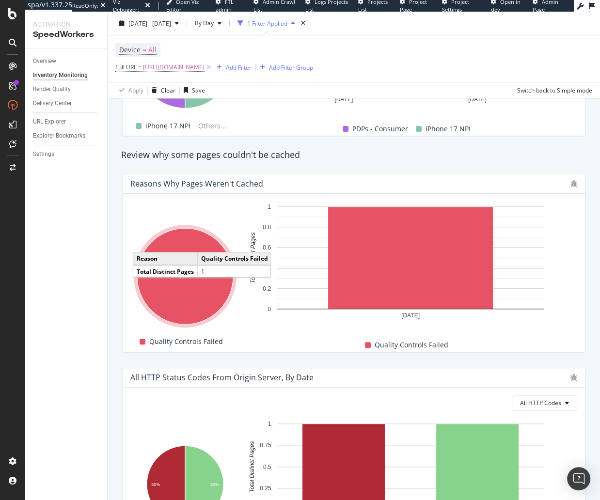
drag, startPoint x: 66, startPoint y: 291, endPoint x: 20, endPoint y: 304, distance: 47.6
click at [64, 293] on div "Overview Inventory Monitoring Render Quality Delivery Center URL Explorer Explo…" at bounding box center [66, 274] width 82 height 452
drag, startPoint x: 50, startPoint y: 153, endPoint x: 55, endPoint y: 159, distance: 7.6
click at [50, 153] on div "Settings" at bounding box center [43, 154] width 21 height 10
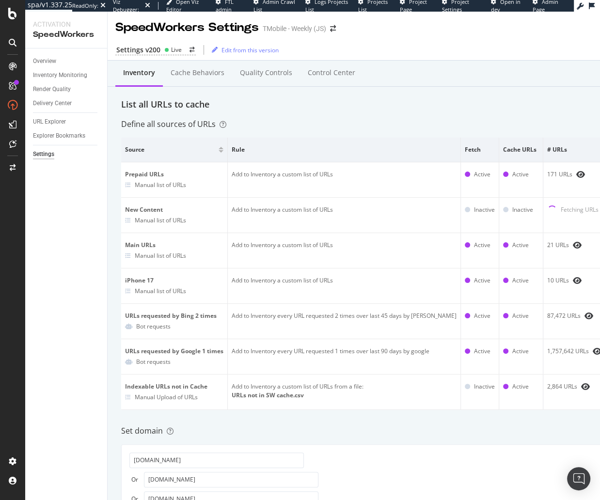
drag, startPoint x: 105, startPoint y: 224, endPoint x: 178, endPoint y: 124, distance: 123.8
click at [106, 223] on div "Overview Inventory Monitoring Render Quality Delivery Center URL Explorer Explo…" at bounding box center [66, 274] width 82 height 452
drag, startPoint x: 256, startPoint y: 108, endPoint x: 260, endPoint y: 82, distance: 26.5
click at [257, 102] on div "List all URLs to cache" at bounding box center [395, 104] width 548 height 13
click at [261, 77] on div "Quality Controls" at bounding box center [266, 73] width 52 height 10
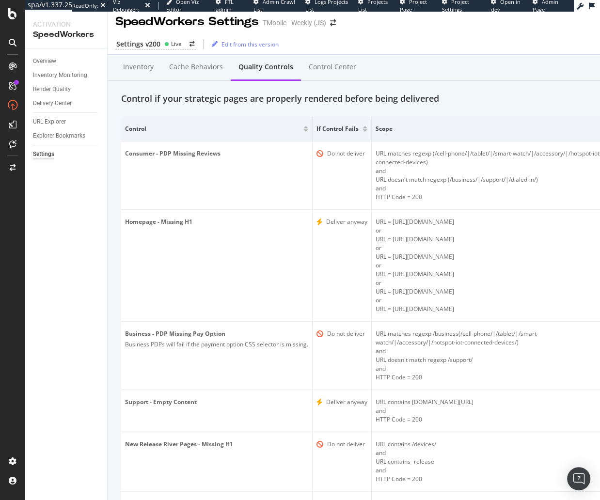
click at [113, 259] on div "Inventory Cache behaviors Quality Controls Control Center Control if your strat…" at bounding box center [395, 395] width 575 height 680
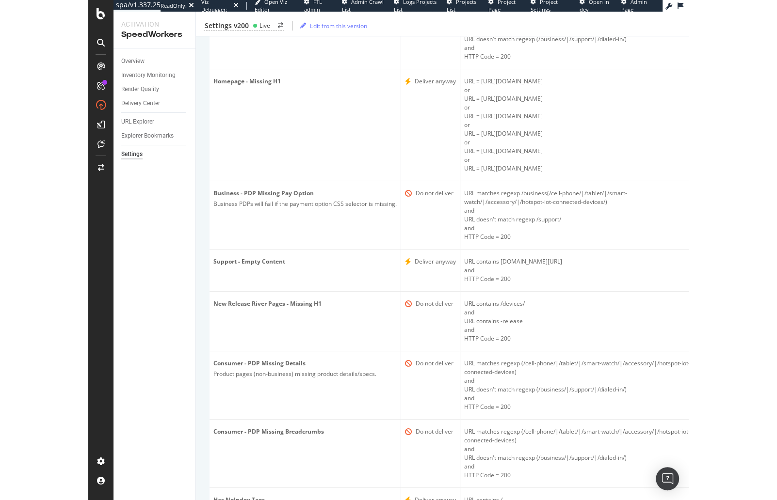
scroll to position [238, 0]
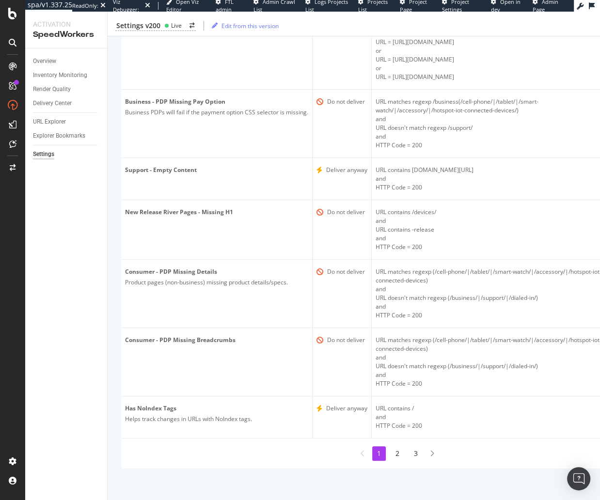
click at [115, 319] on div "Inventory Cache behaviors Quality Controls Control Center Control if your strat…" at bounding box center [395, 163] width 575 height 680
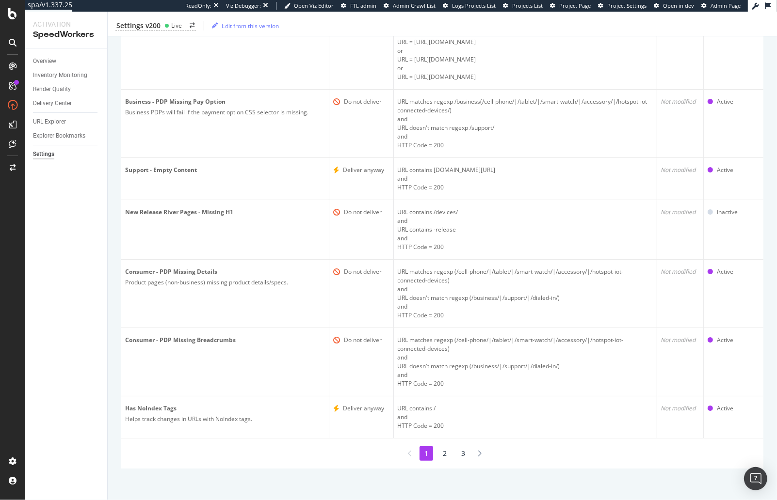
scroll to position [0, 0]
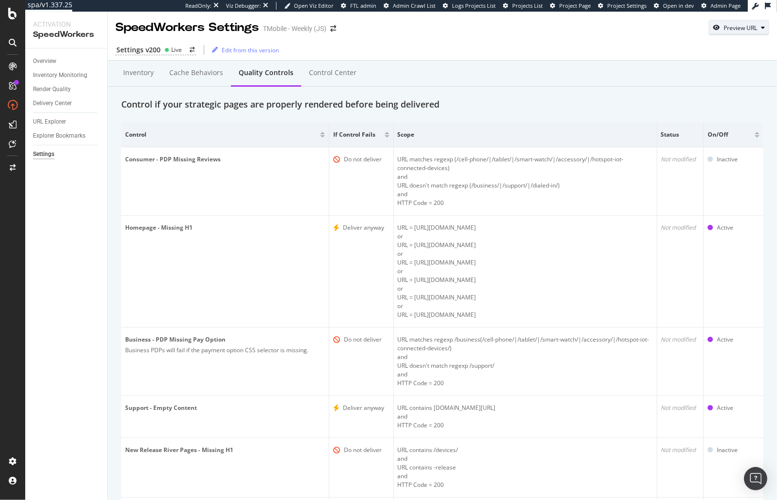
click at [638, 28] on div "Preview URL" at bounding box center [739, 28] width 33 height 8
click at [638, 76] on input "url" at bounding box center [709, 72] width 106 height 17
paste input "https://www.t-mobile.com/business/cell-phone/apple-iphone-17-pro-max?sku=195950…"
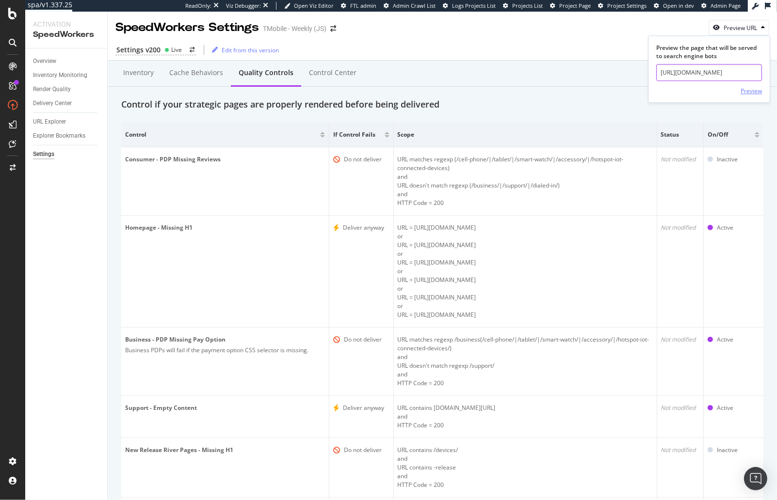
scroll to position [0, 156]
type input "https://www.t-mobile.com/business/cell-phone/apple-iphone-17-pro-max?sku=195950…"
click at [638, 88] on div "Preview" at bounding box center [750, 91] width 21 height 8
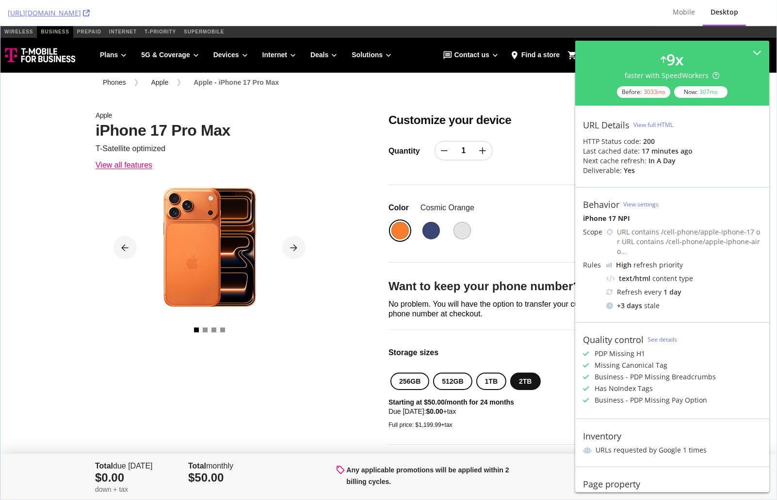
click at [359, 102] on div "Apple iPhone 17 Pro Max T-Satellite optimized View all features" at bounding box center [234, 135] width 293 height 71
click at [307, 128] on div "Apple iPhone 17 Pro Max T-Satellite optimized View all features" at bounding box center [234, 135] width 293 height 71
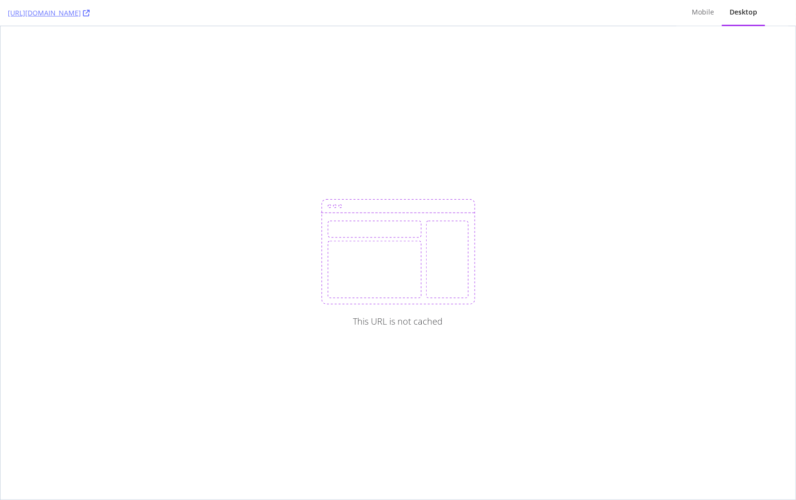
drag, startPoint x: 206, startPoint y: 63, endPoint x: 128, endPoint y: 177, distance: 138.8
click at [205, 64] on div "This URL is not cached" at bounding box center [397, 263] width 795 height 474
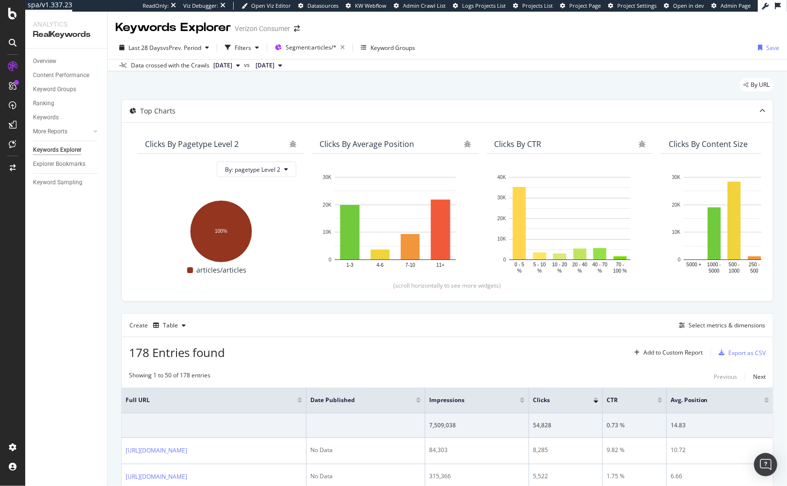
scroll to position [266, 0]
